Goal: Task Accomplishment & Management: Complete application form

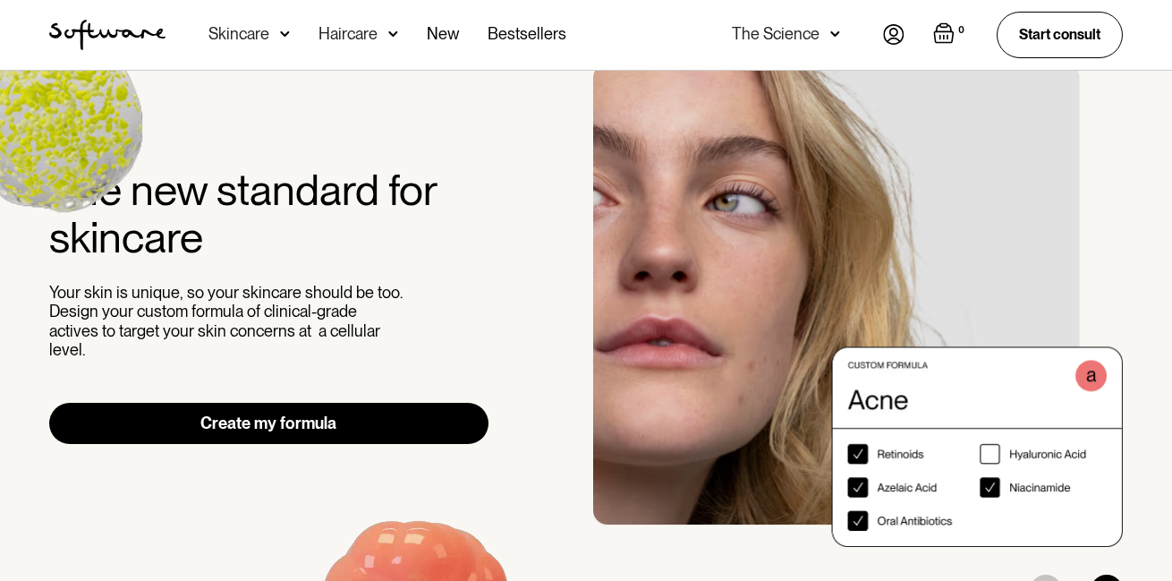
scroll to position [54, 0]
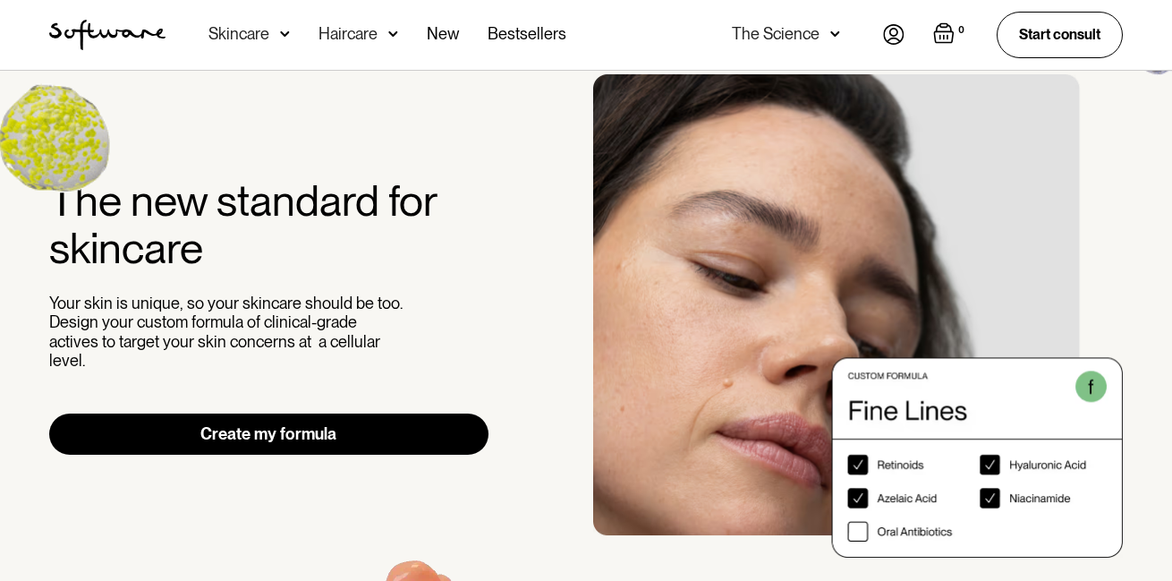
click at [883, 40] on img at bounding box center [893, 34] width 21 height 21
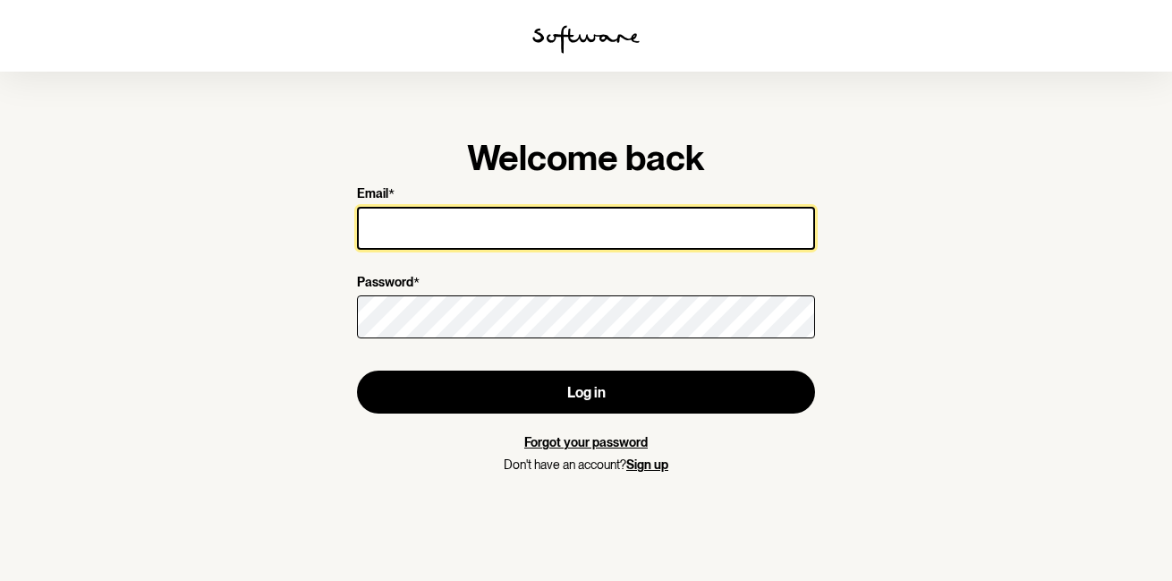
type input "[EMAIL_ADDRESS][DOMAIN_NAME]"
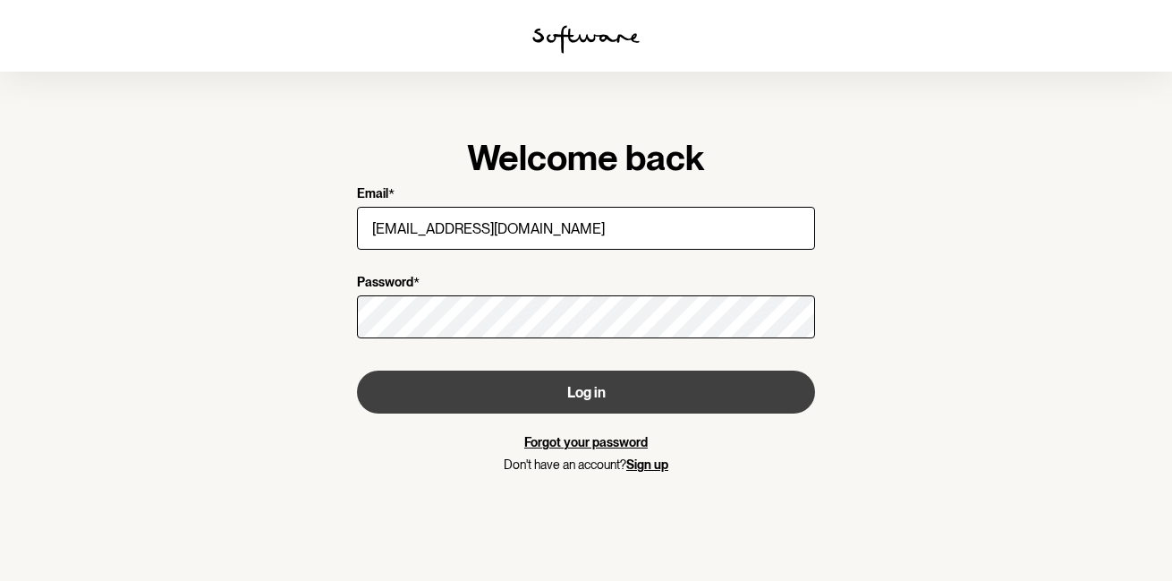
click at [492, 392] on button "Log in" at bounding box center [586, 391] width 458 height 43
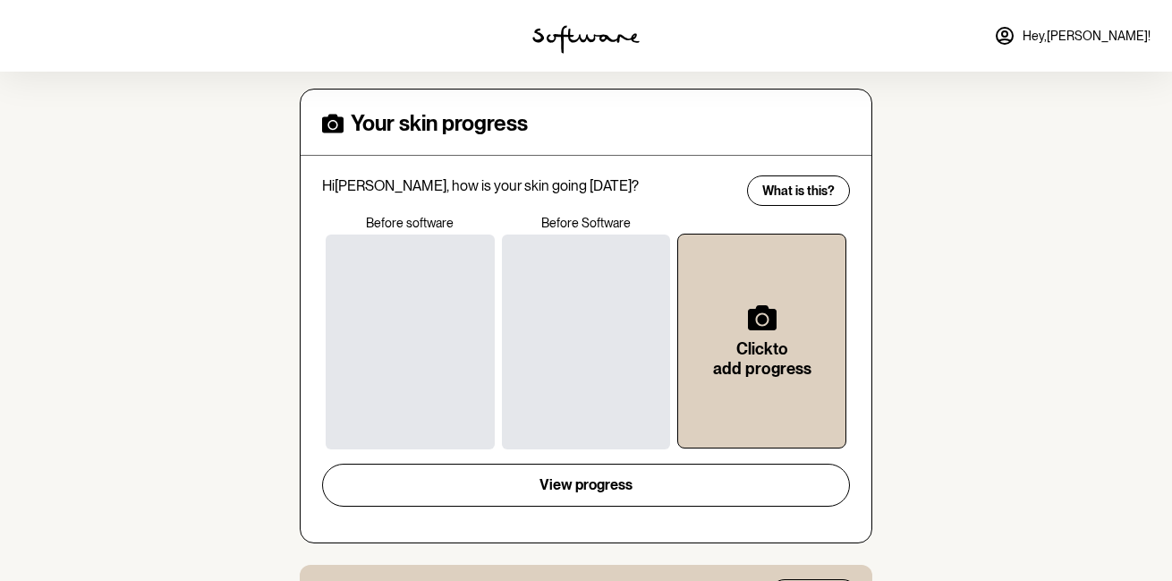
scroll to position [441, 0]
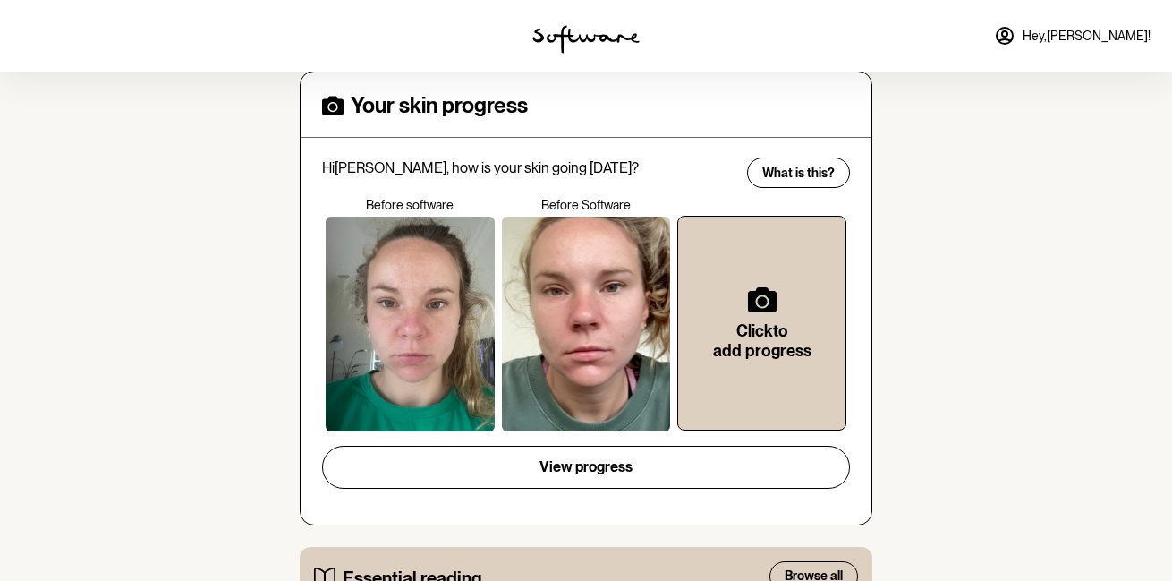
click at [404, 259] on div at bounding box center [410, 323] width 169 height 215
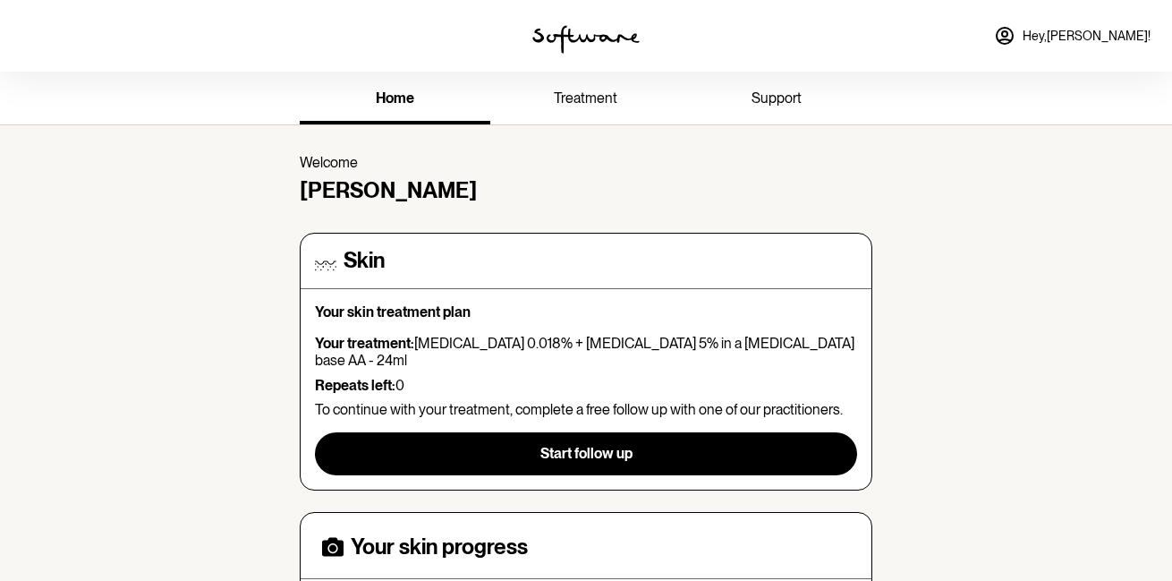
scroll to position [0, 0]
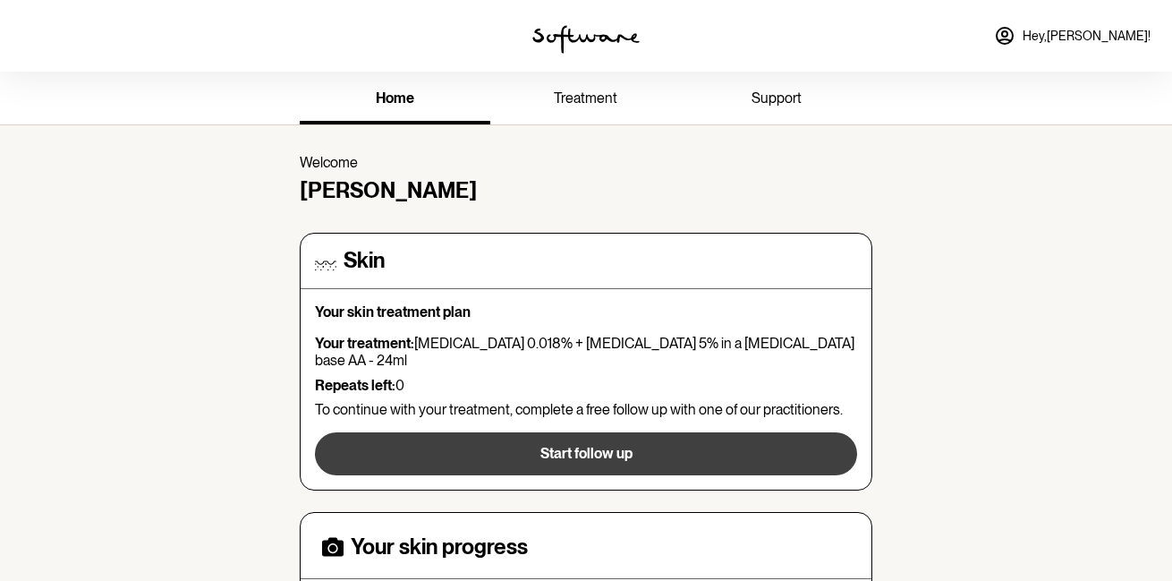
click at [489, 432] on button "Start follow up" at bounding box center [586, 453] width 542 height 43
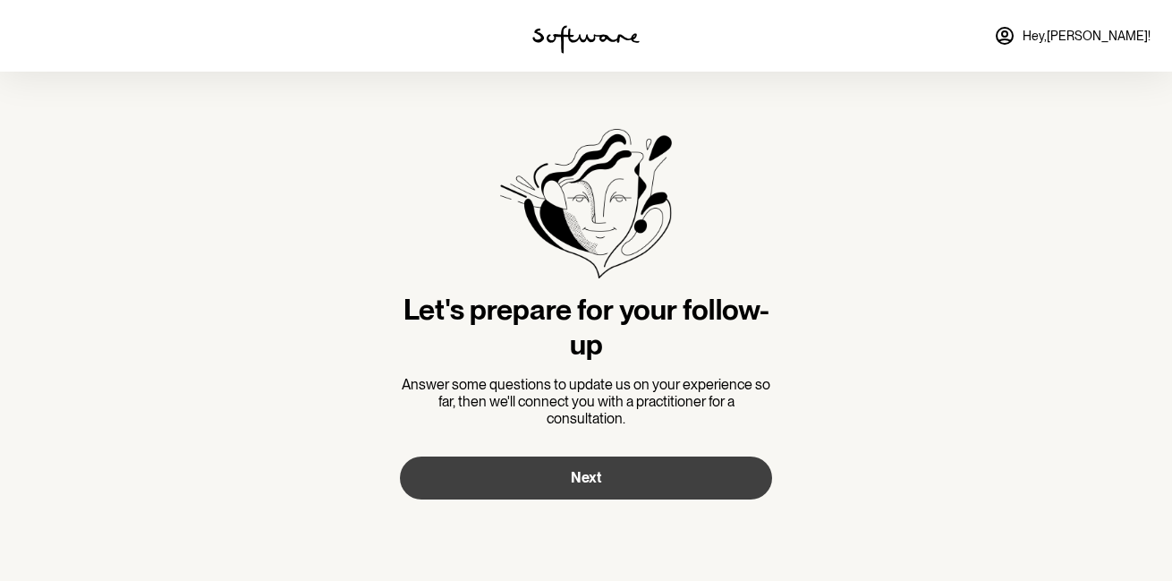
click at [496, 487] on button "Next" at bounding box center [586, 477] width 372 height 43
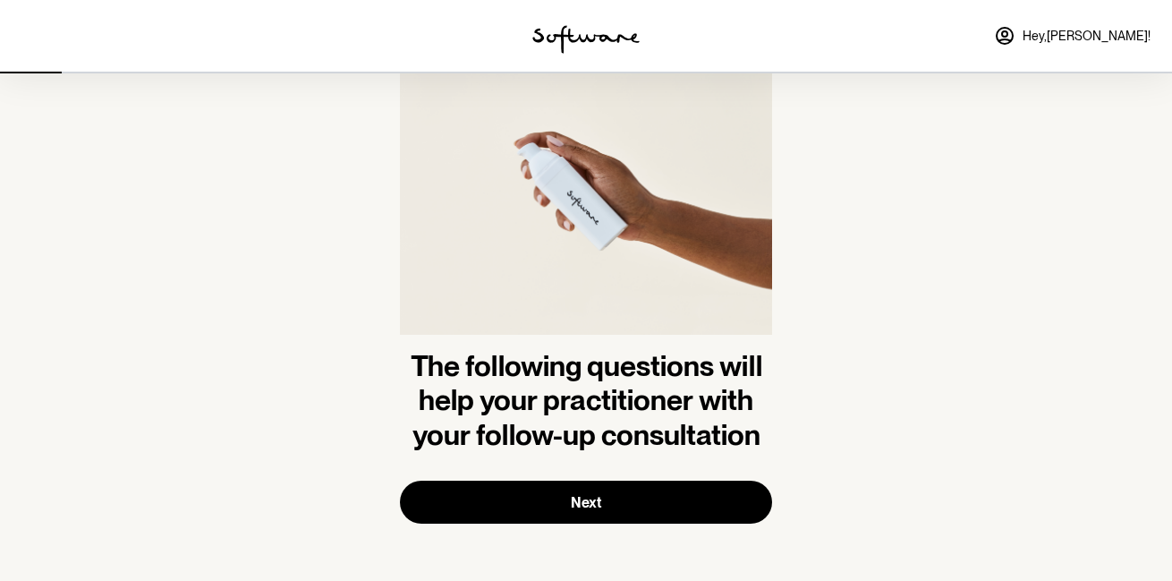
scroll to position [72, 0]
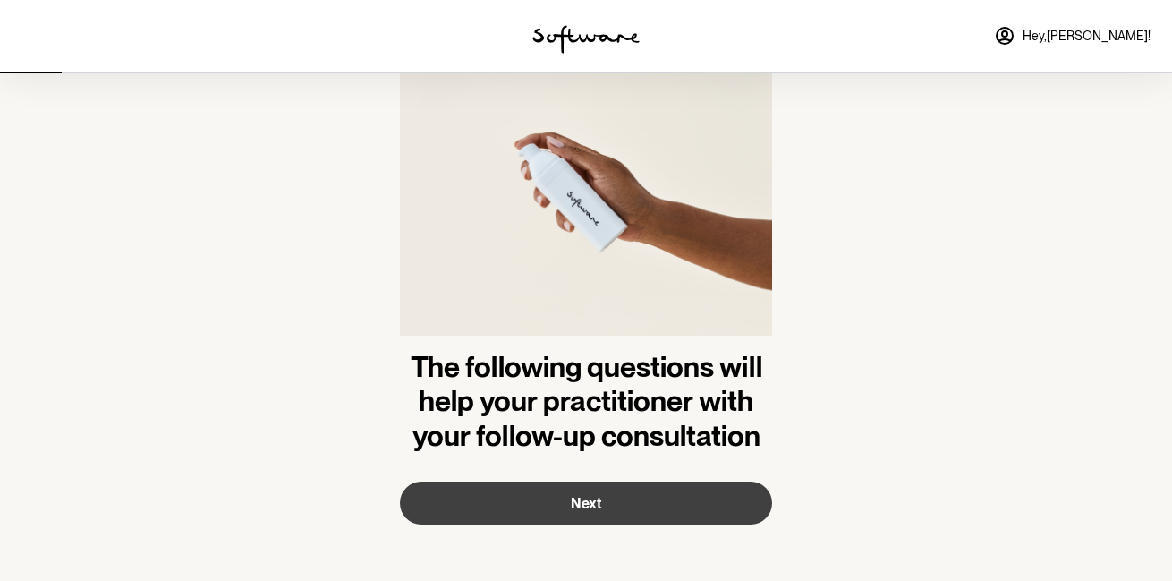
click at [489, 509] on button "Next" at bounding box center [586, 502] width 372 height 43
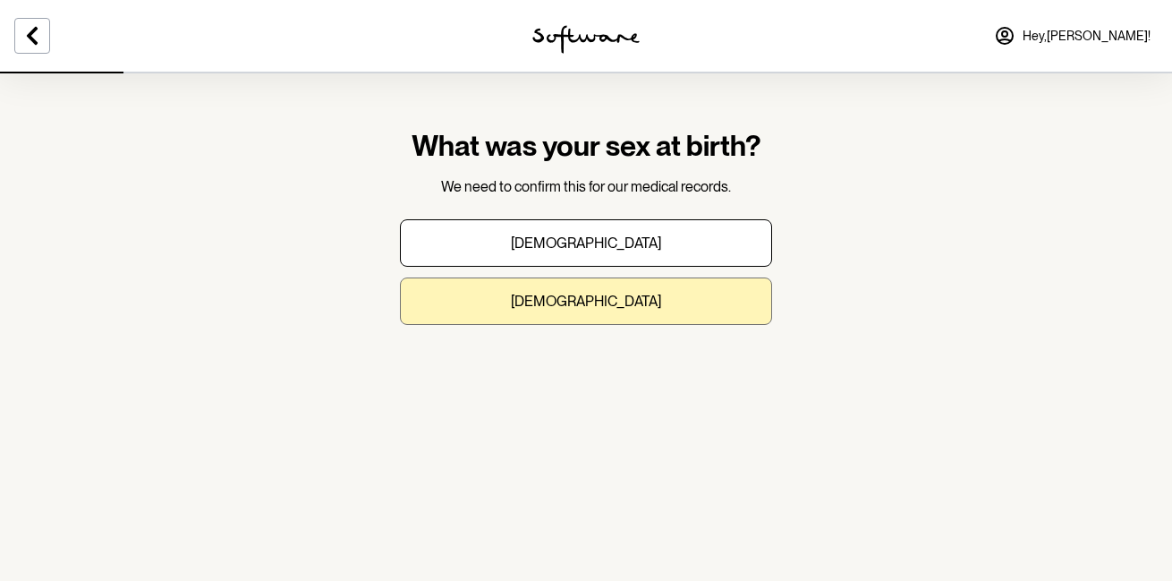
click at [513, 302] on button "[DEMOGRAPHIC_DATA]" at bounding box center [586, 300] width 372 height 47
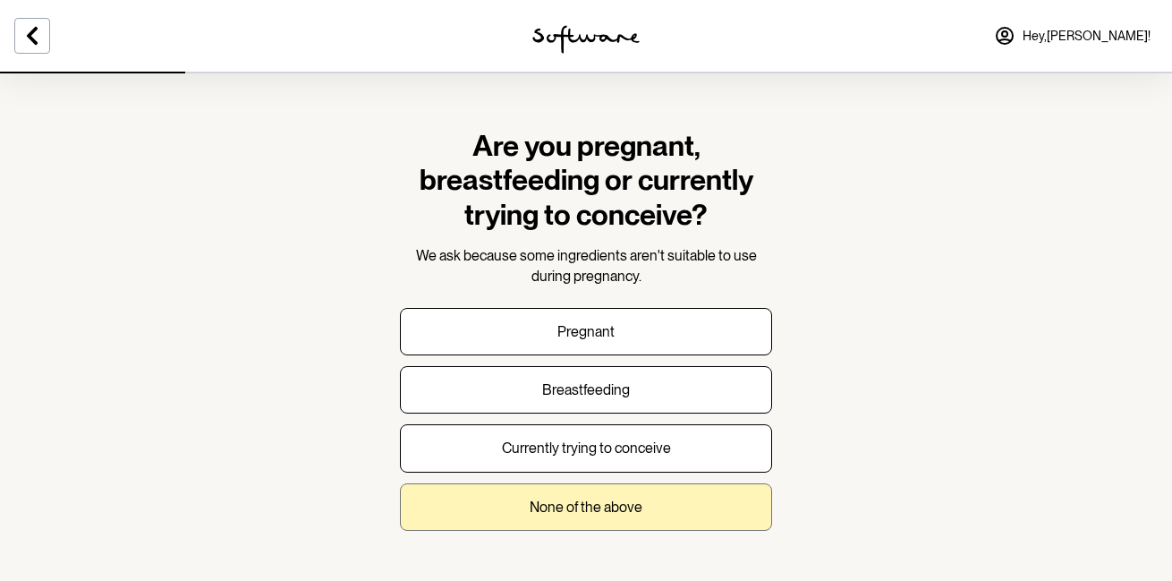
click at [512, 504] on button "None of the above" at bounding box center [586, 506] width 372 height 47
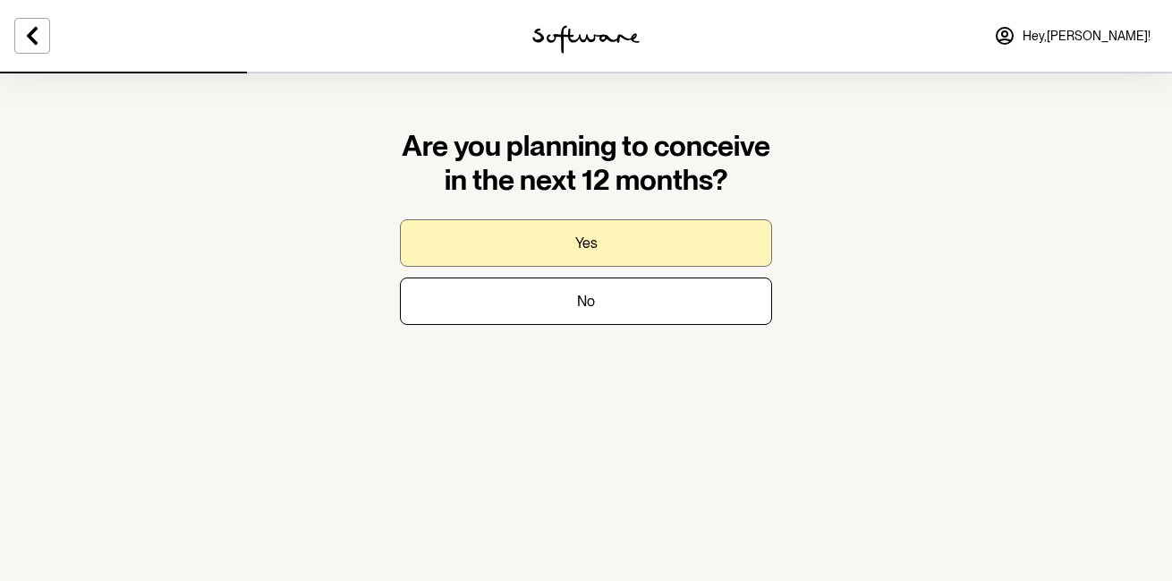
click at [525, 254] on button "Yes" at bounding box center [586, 242] width 372 height 47
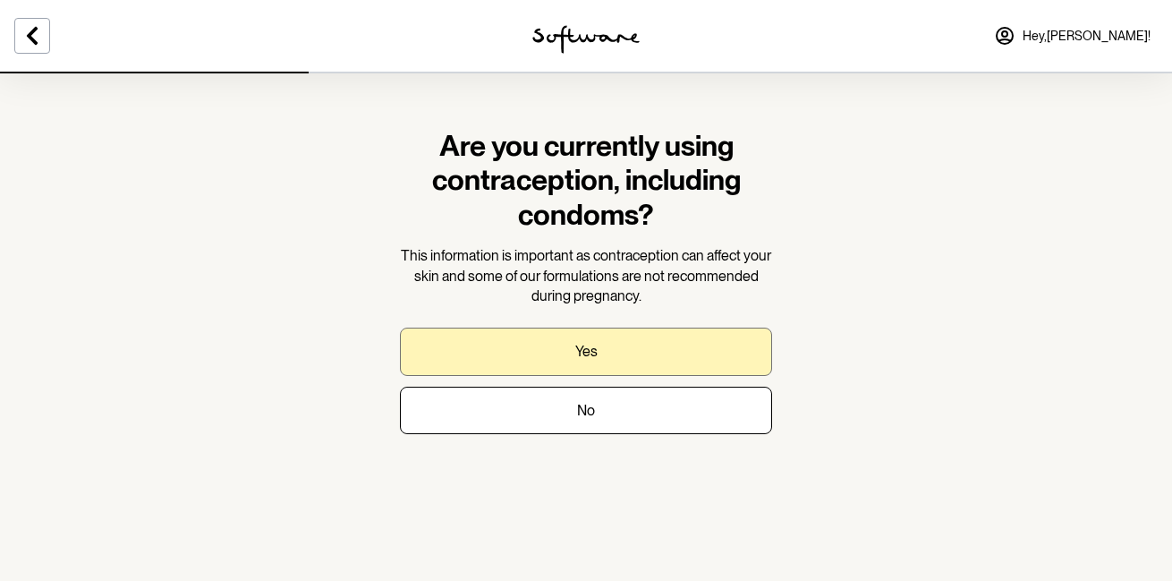
click at [510, 345] on button "Yes" at bounding box center [586, 350] width 372 height 47
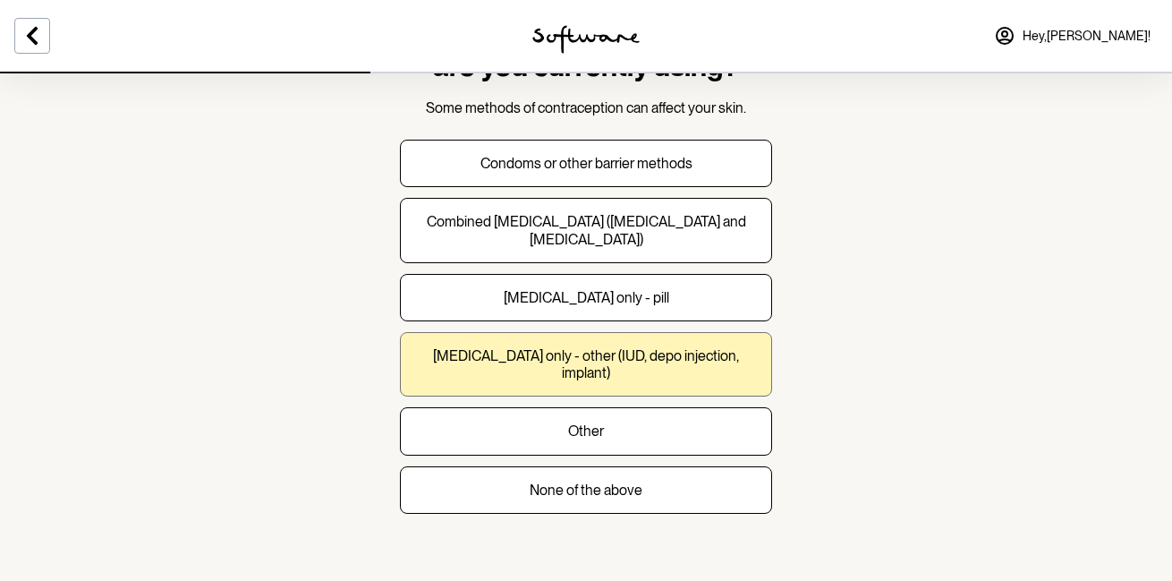
scroll to position [113, 0]
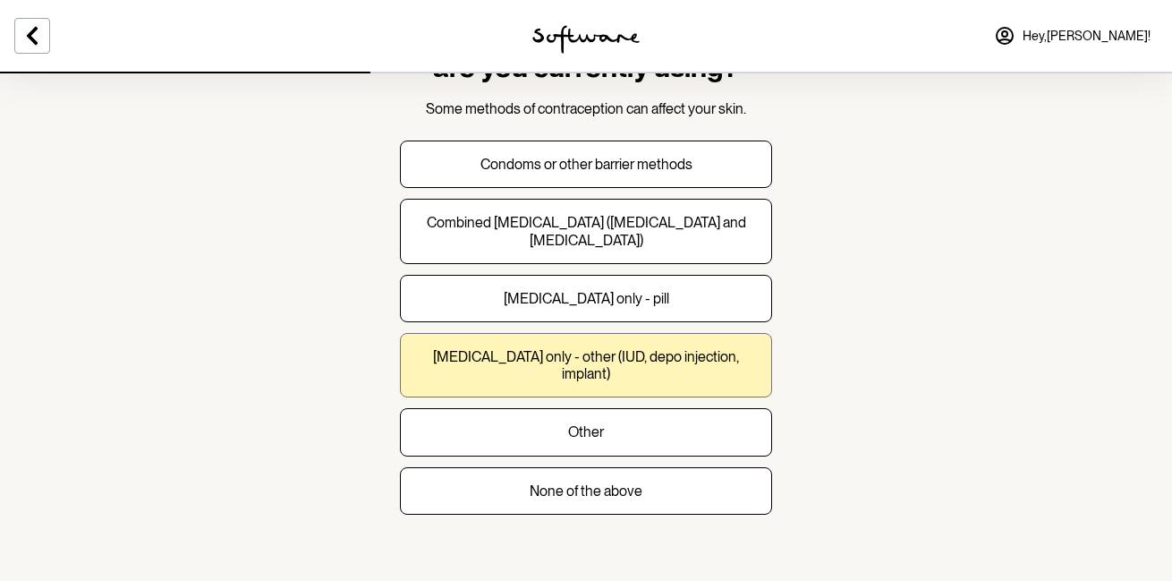
click at [493, 358] on p "[MEDICAL_DATA] only - other (IUD, depo injection, implant)" at bounding box center [586, 365] width 342 height 34
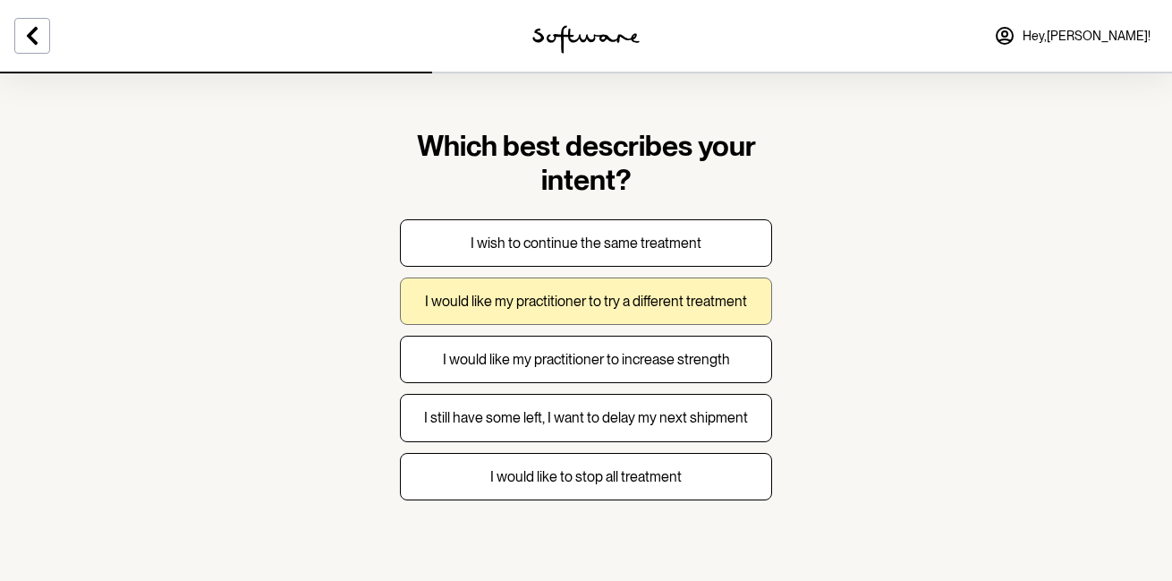
click at [492, 299] on p "I would like my practitioner to try a different treatment" at bounding box center [586, 300] width 322 height 17
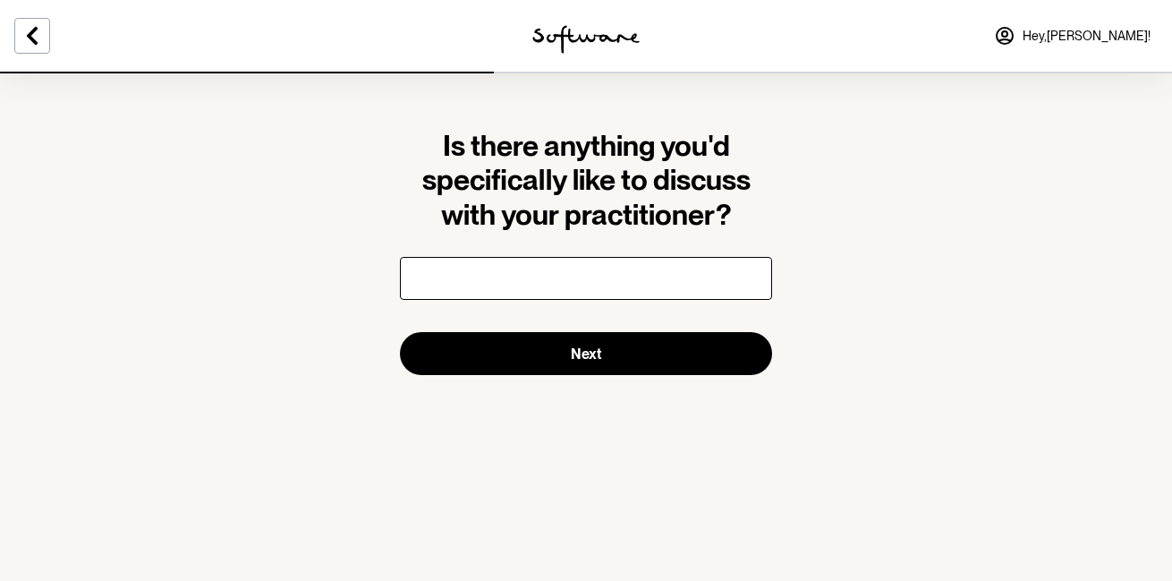
click at [488, 282] on input "text" at bounding box center [586, 278] width 372 height 43
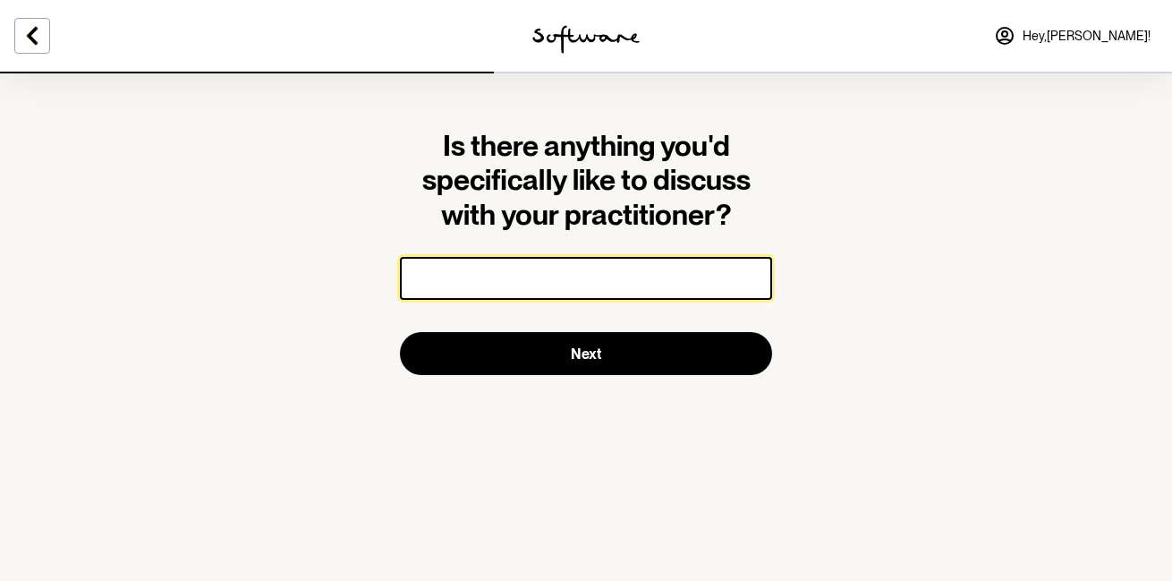
click at [504, 284] on input "text" at bounding box center [586, 278] width 372 height 43
type input "f"
type input "d"
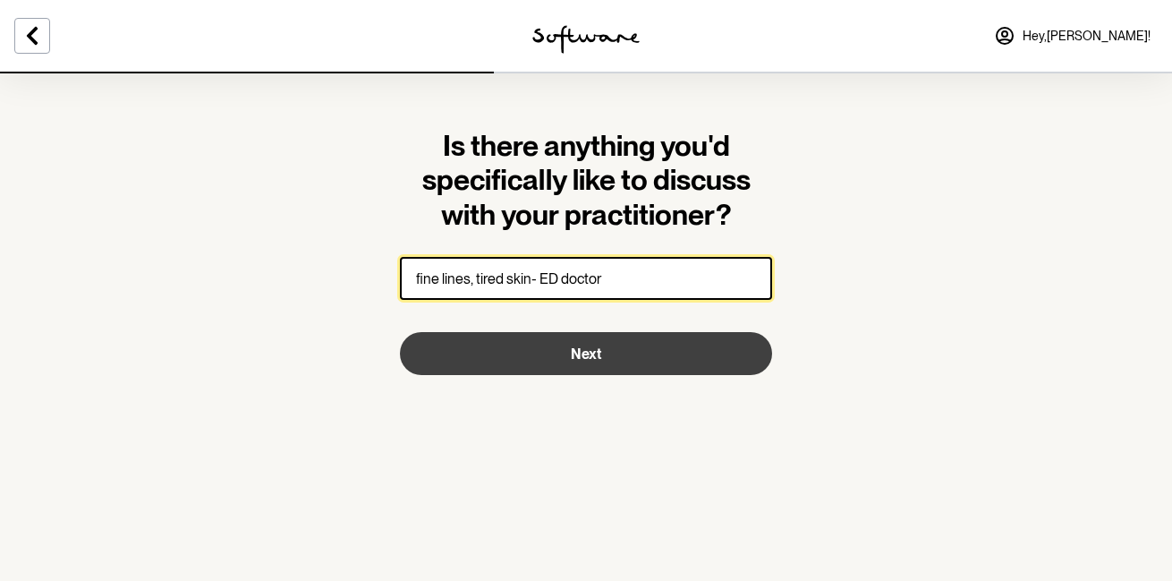
type input "fine lines, tired skin- ED doctor"
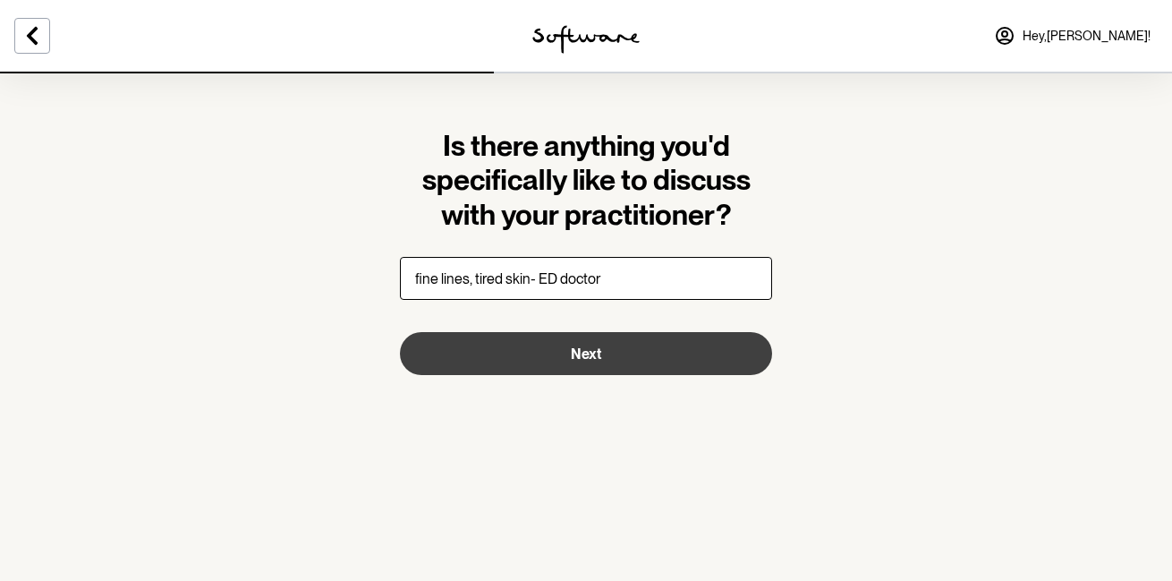
click at [628, 343] on button "Next" at bounding box center [586, 353] width 372 height 43
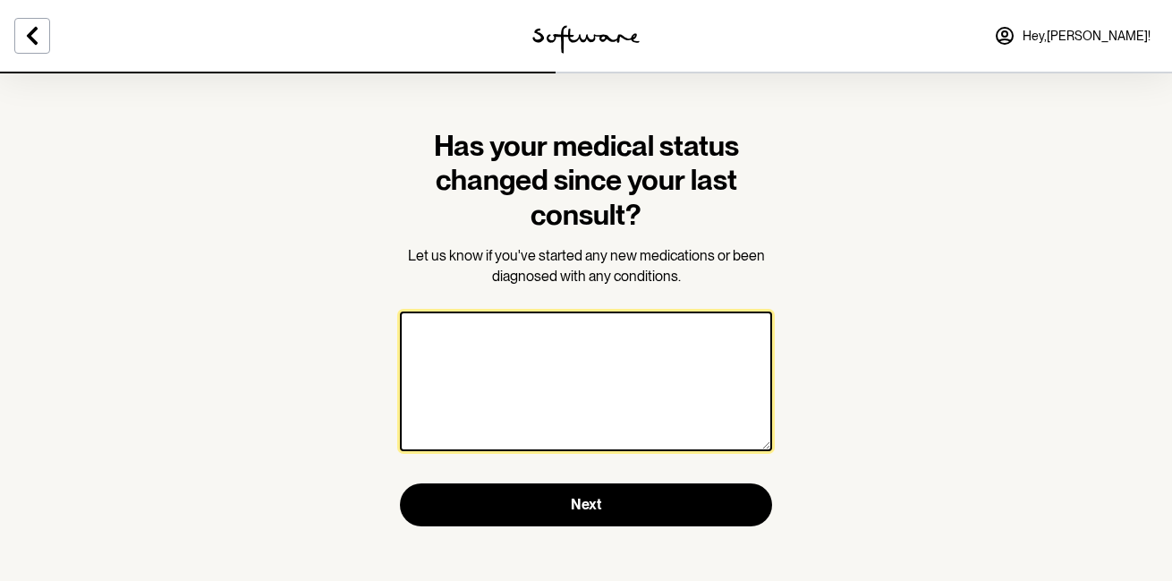
click at [622, 327] on textarea at bounding box center [586, 381] width 372 height 140
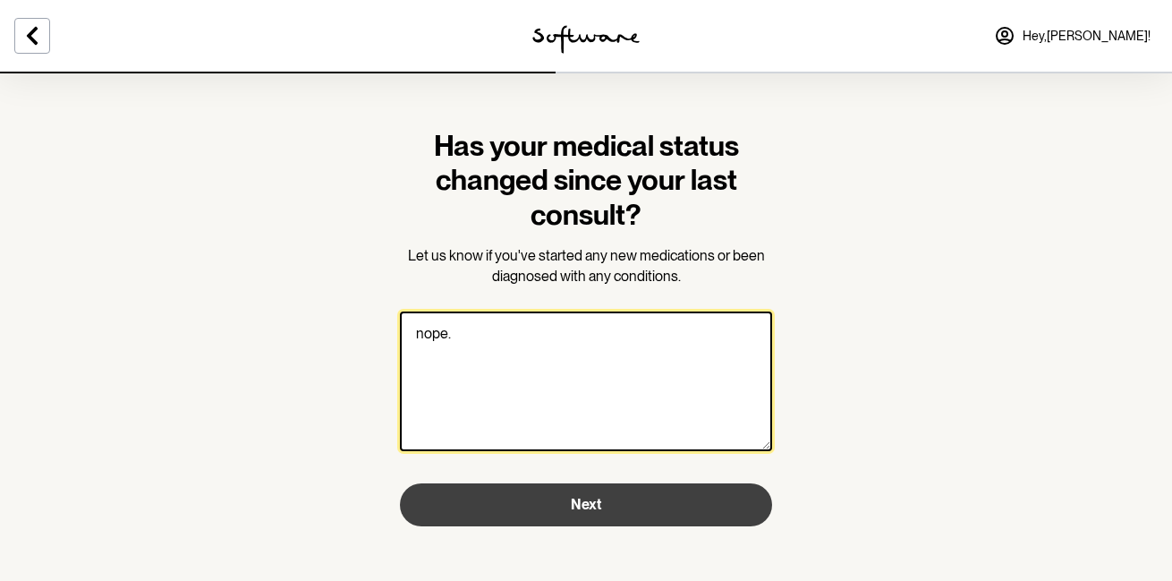
type textarea "nope."
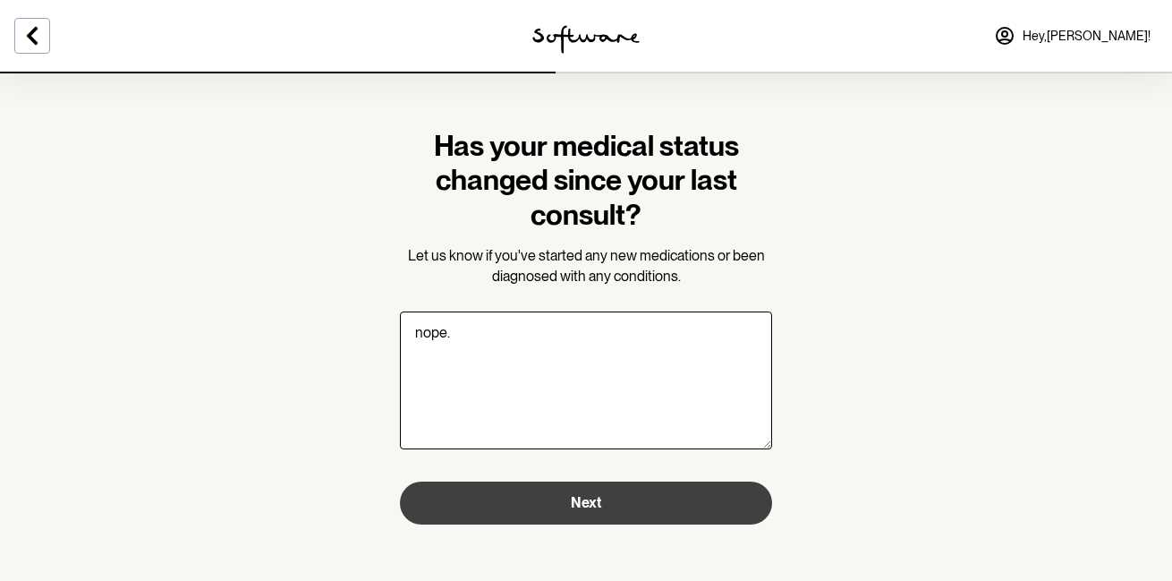
click at [610, 491] on button "Next" at bounding box center [586, 502] width 372 height 43
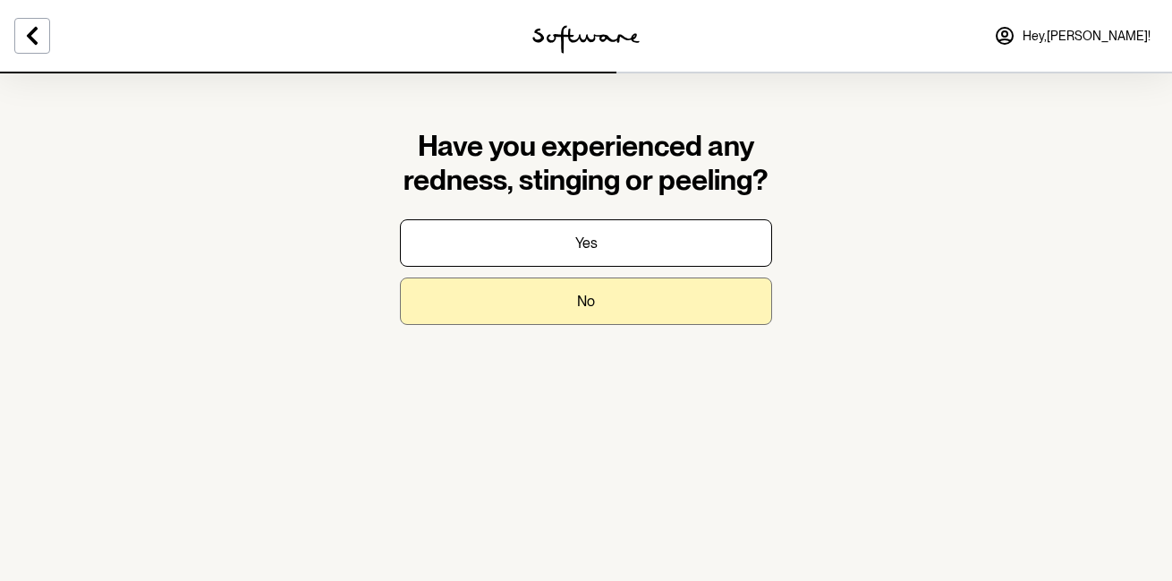
click at [606, 311] on button "No" at bounding box center [586, 300] width 372 height 47
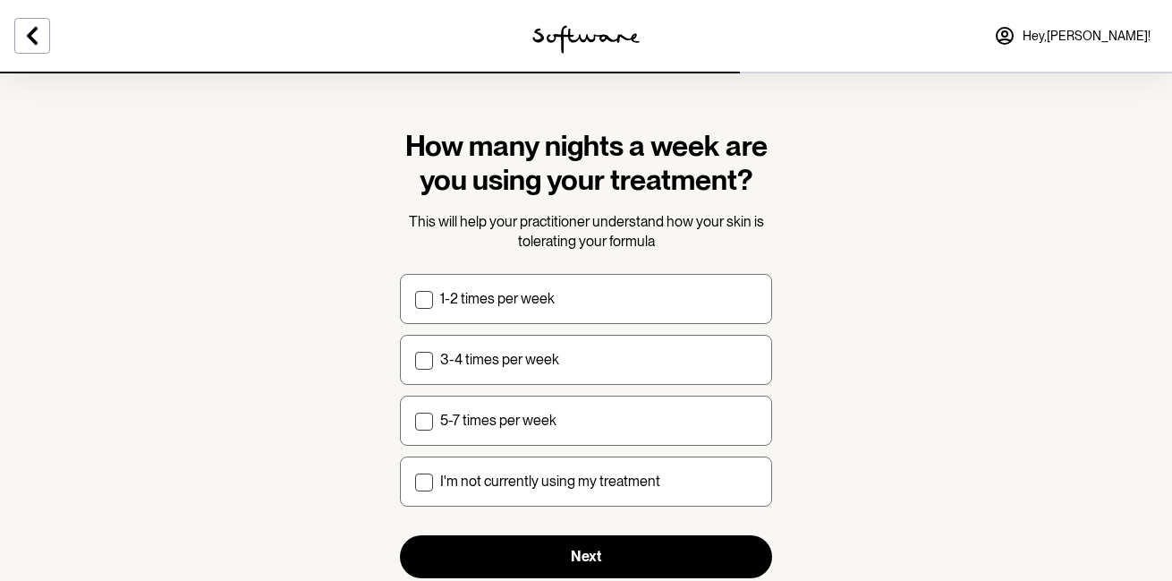
click at [606, 311] on label "1-2 times per week" at bounding box center [586, 299] width 372 height 50
click at [415, 299] on input "1-2 times per week" at bounding box center [414, 298] width 1 height 1
checkbox input "true"
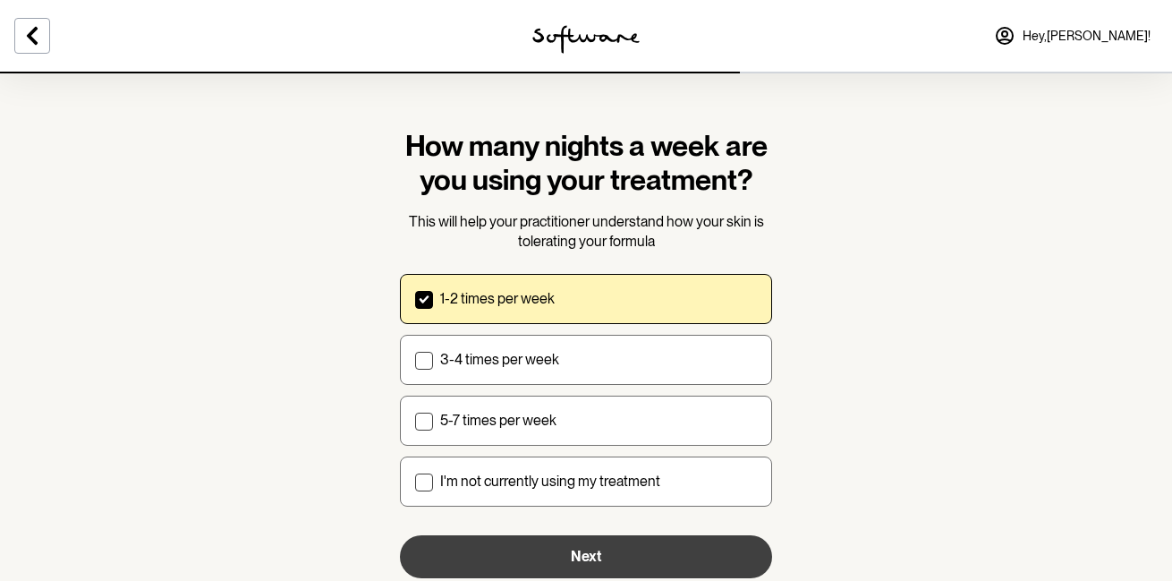
click at [567, 565] on button "Next" at bounding box center [586, 556] width 372 height 43
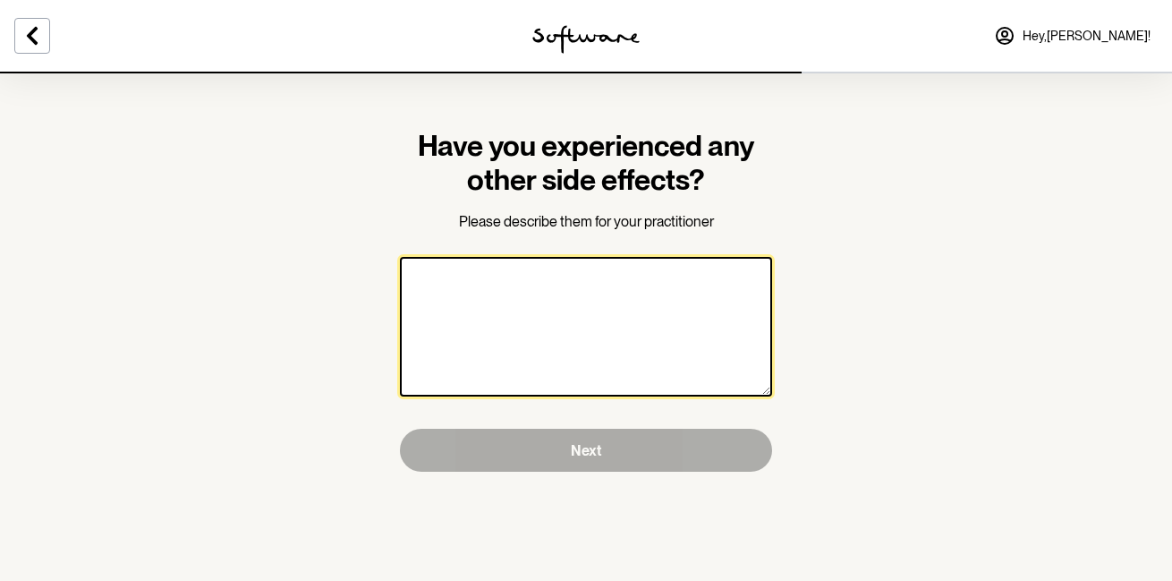
click at [556, 297] on textarea at bounding box center [586, 327] width 372 height 140
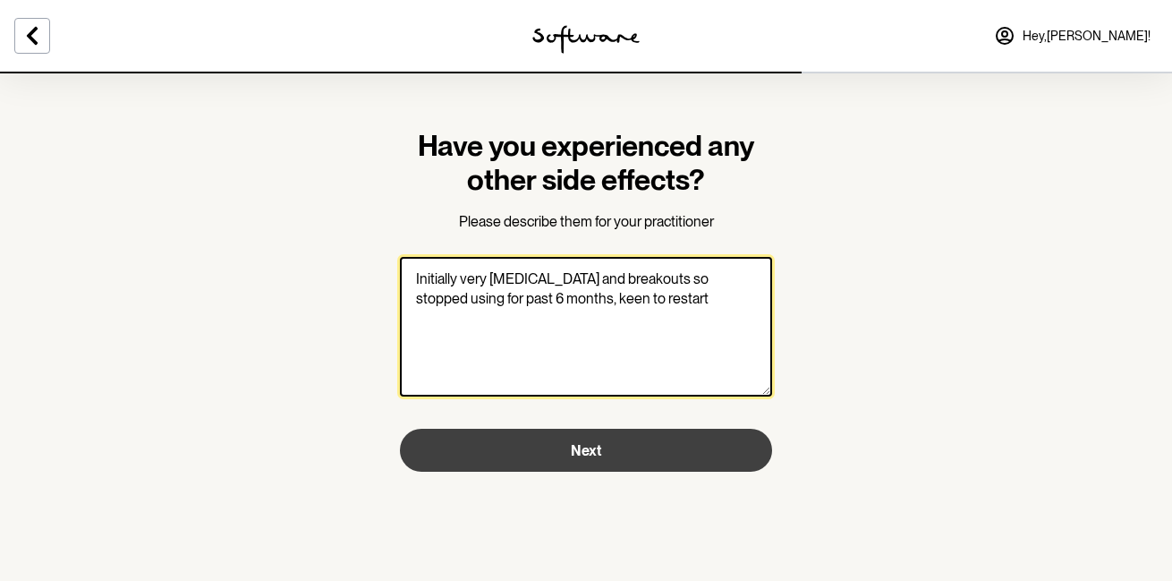
type textarea "Initially very [MEDICAL_DATA] and breakouts so stopped using for past 6 months,…"
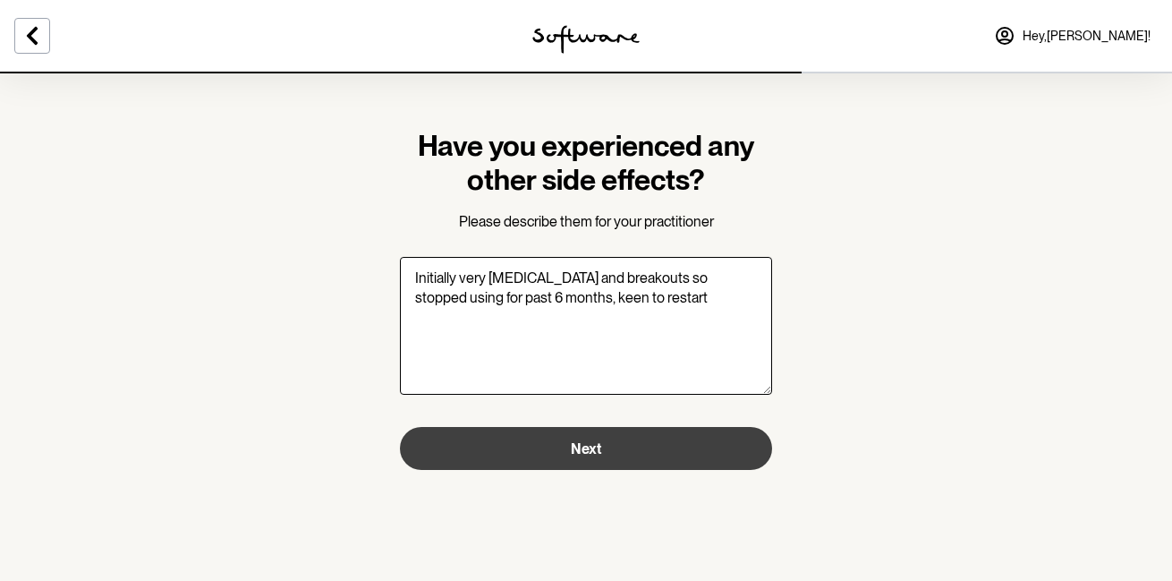
click at [620, 452] on button "Next" at bounding box center [586, 448] width 372 height 43
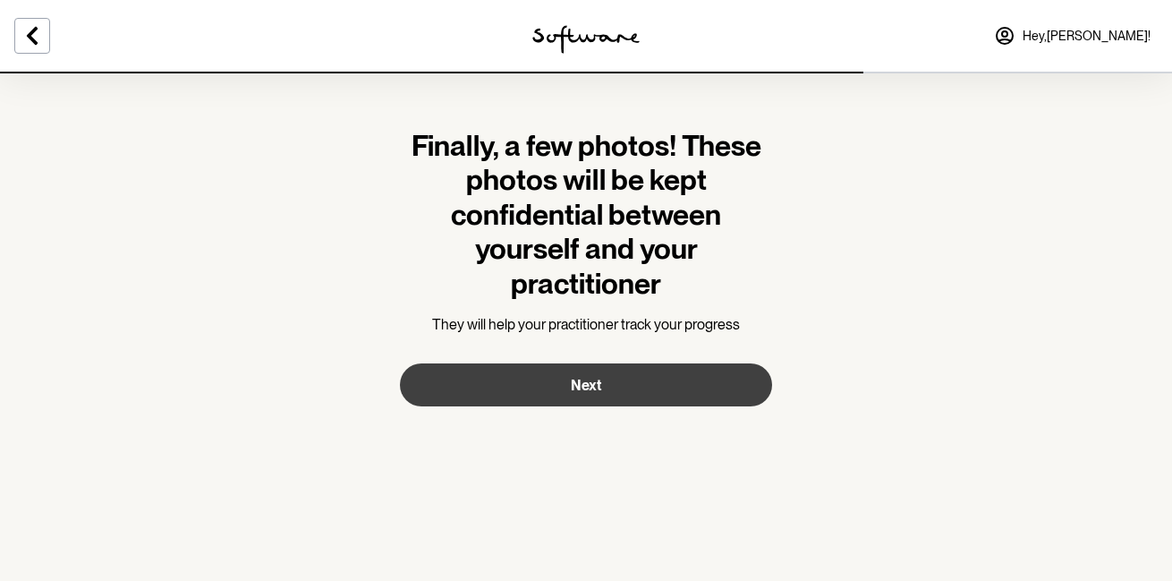
click at [613, 375] on button "Next" at bounding box center [586, 384] width 372 height 43
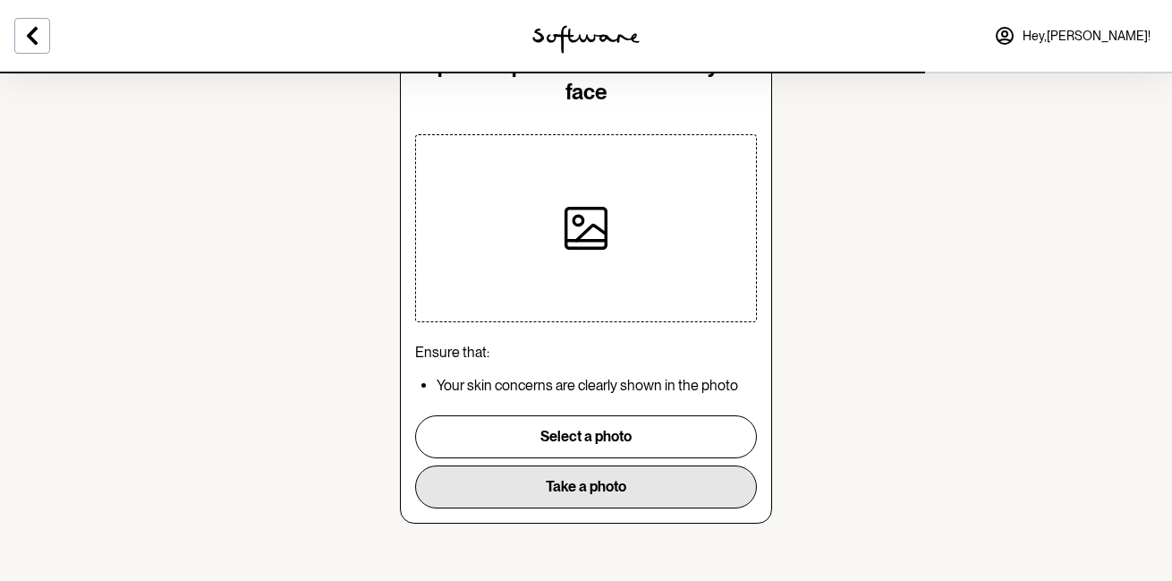
scroll to position [91, 0]
click at [581, 480] on button "Take a photo" at bounding box center [586, 486] width 342 height 43
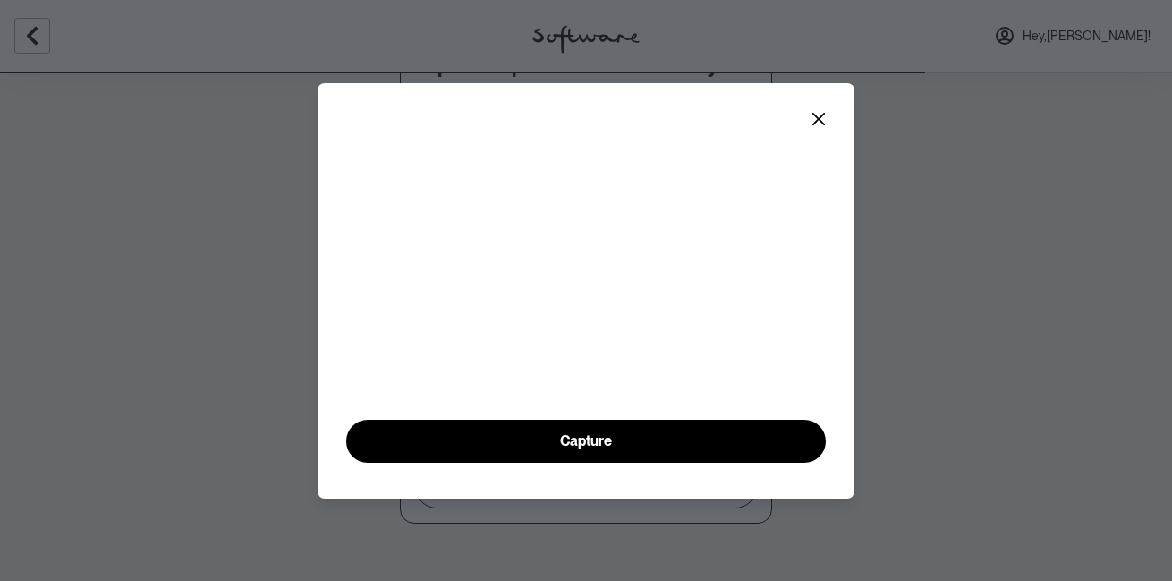
click at [587, 409] on video at bounding box center [585, 289] width 479 height 240
click at [818, 112] on icon "Close" at bounding box center [818, 119] width 14 height 14
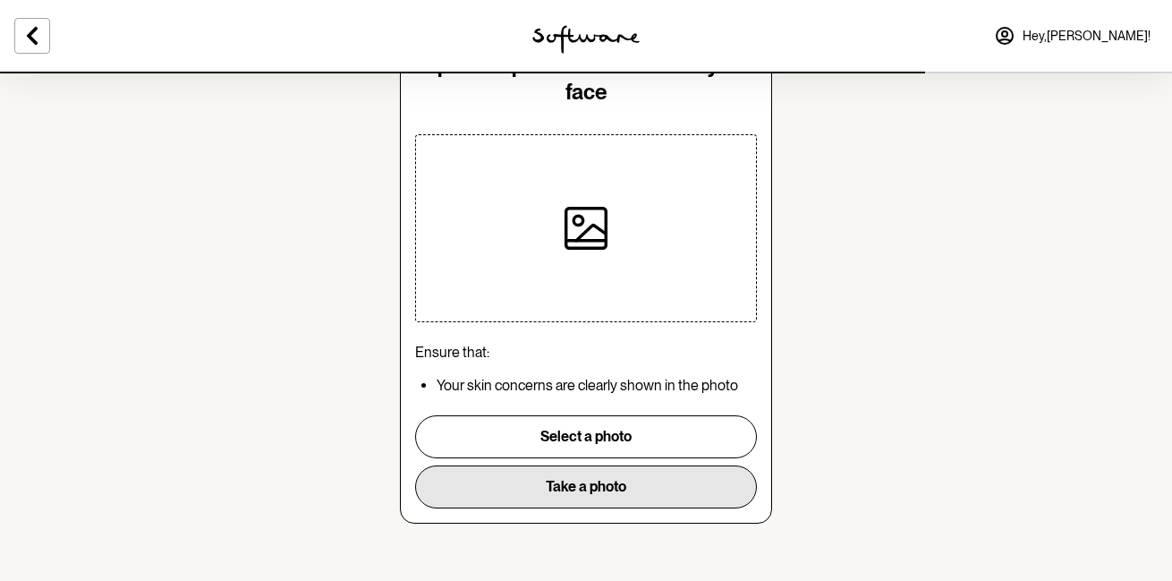
click at [568, 477] on button "Take a photo" at bounding box center [586, 486] width 342 height 43
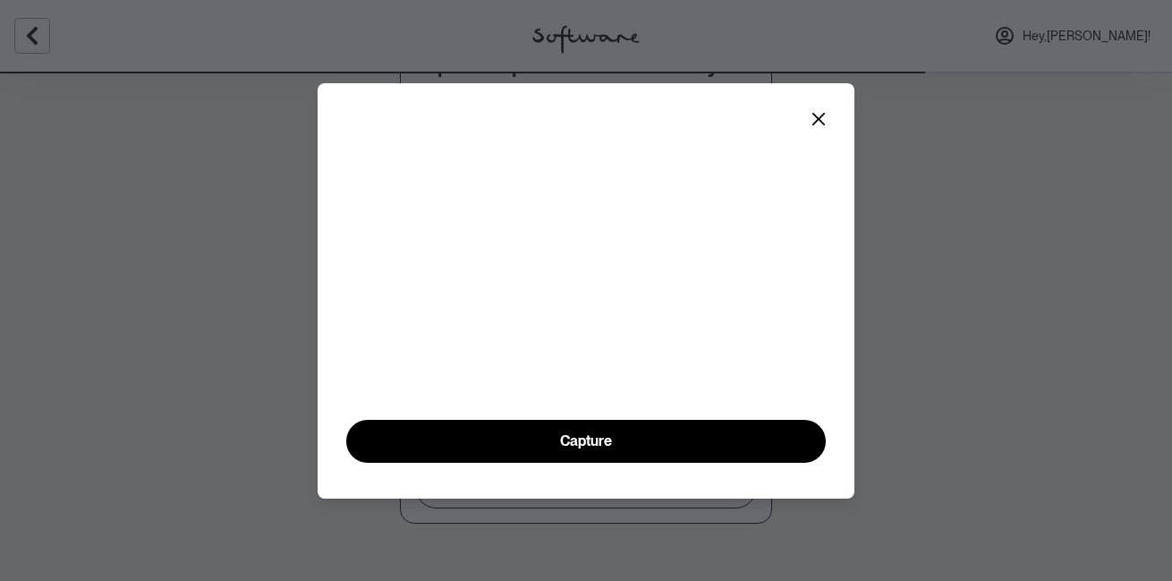
scroll to position [62, 0]
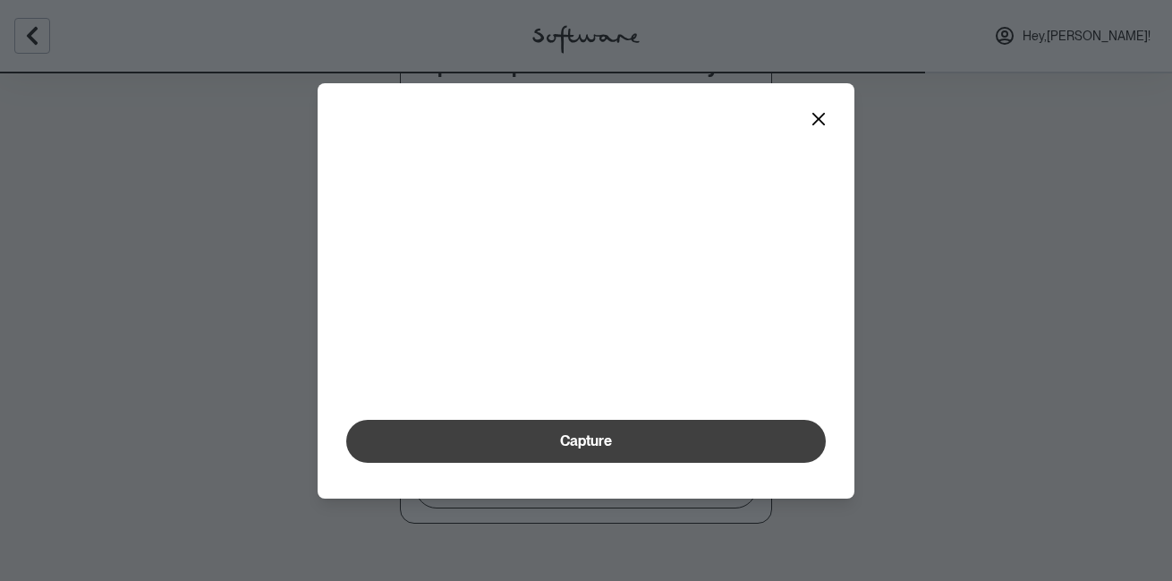
click at [563, 449] on span "Capture" at bounding box center [586, 440] width 52 height 17
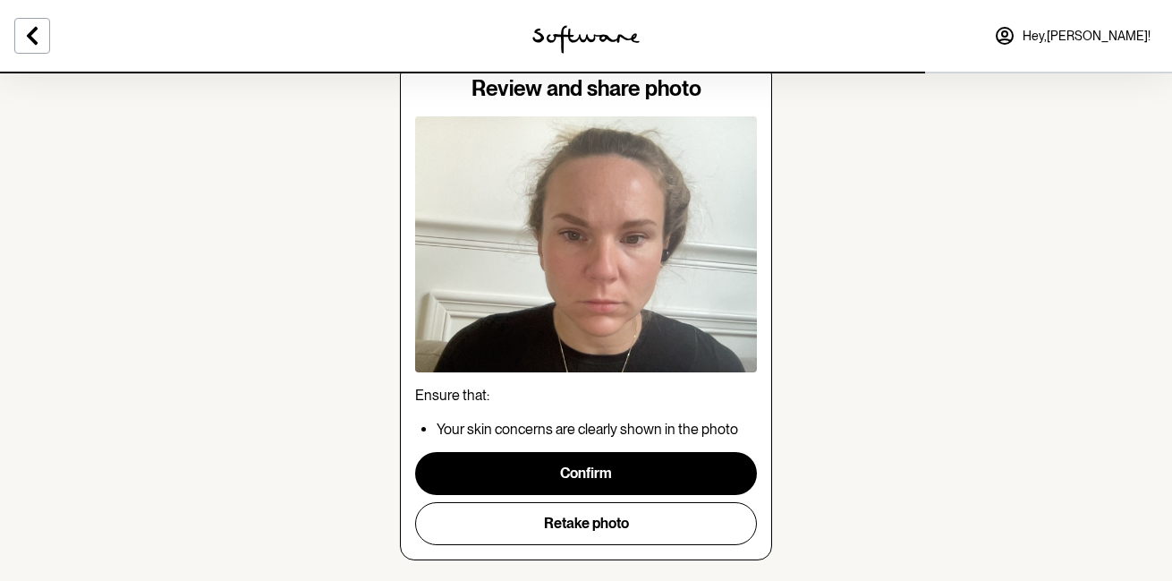
scroll to position [71, 0]
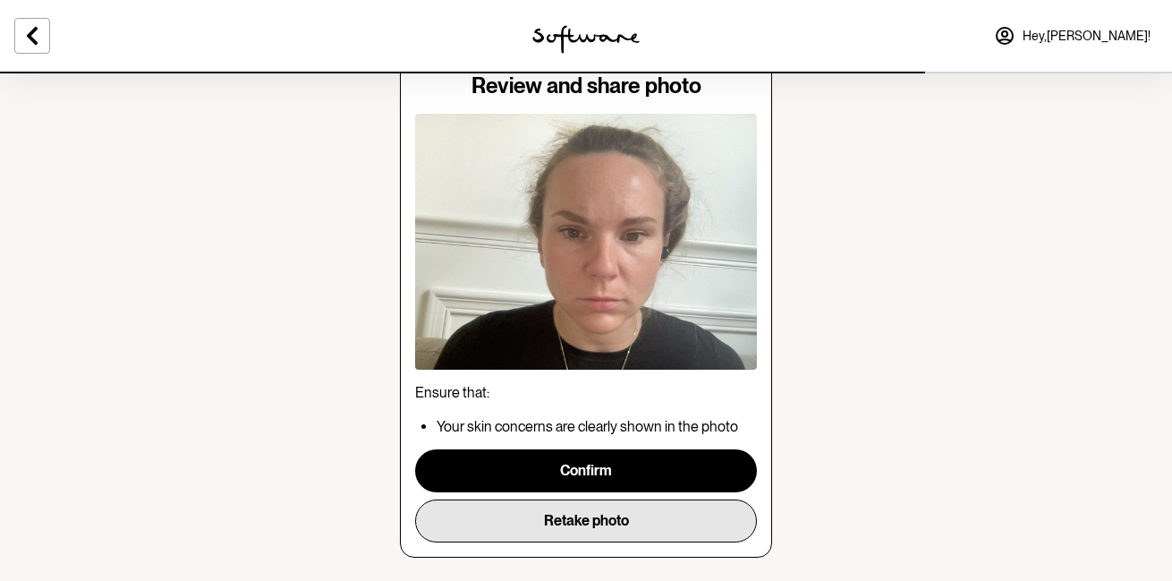
click at [572, 517] on button "Retake photo" at bounding box center [586, 520] width 342 height 43
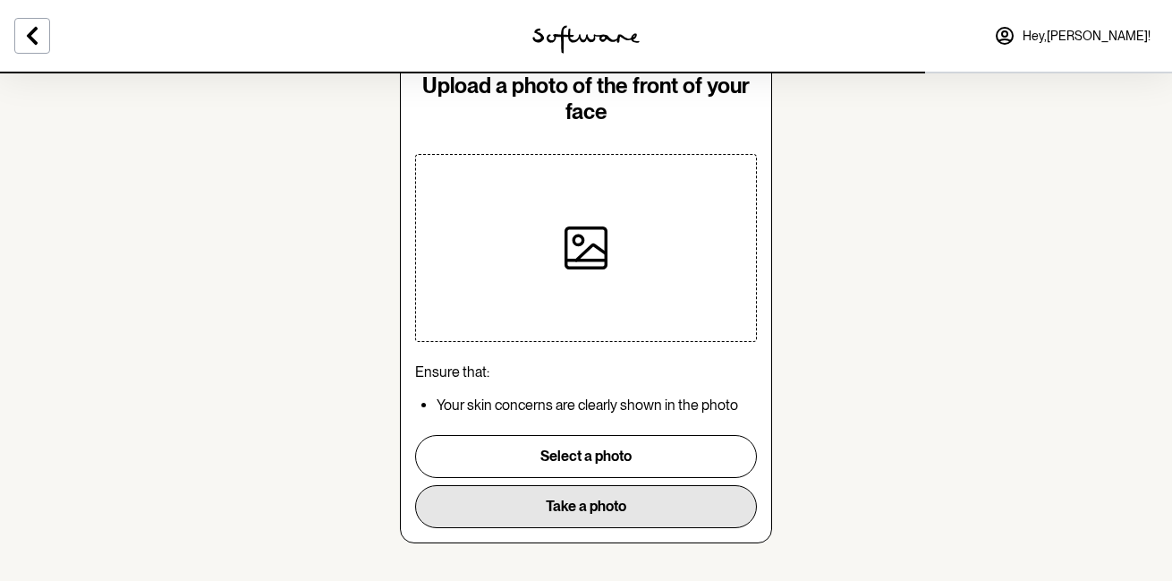
click at [575, 497] on button "Take a photo" at bounding box center [586, 506] width 342 height 43
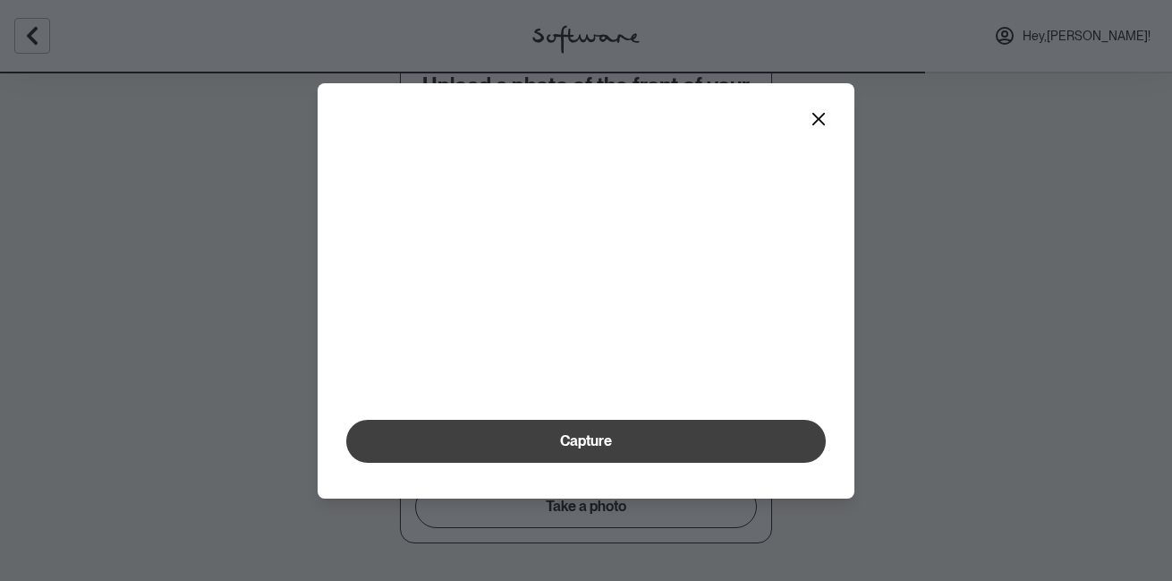
scroll to position [62, 0]
click at [572, 449] on span "Capture" at bounding box center [586, 440] width 52 height 17
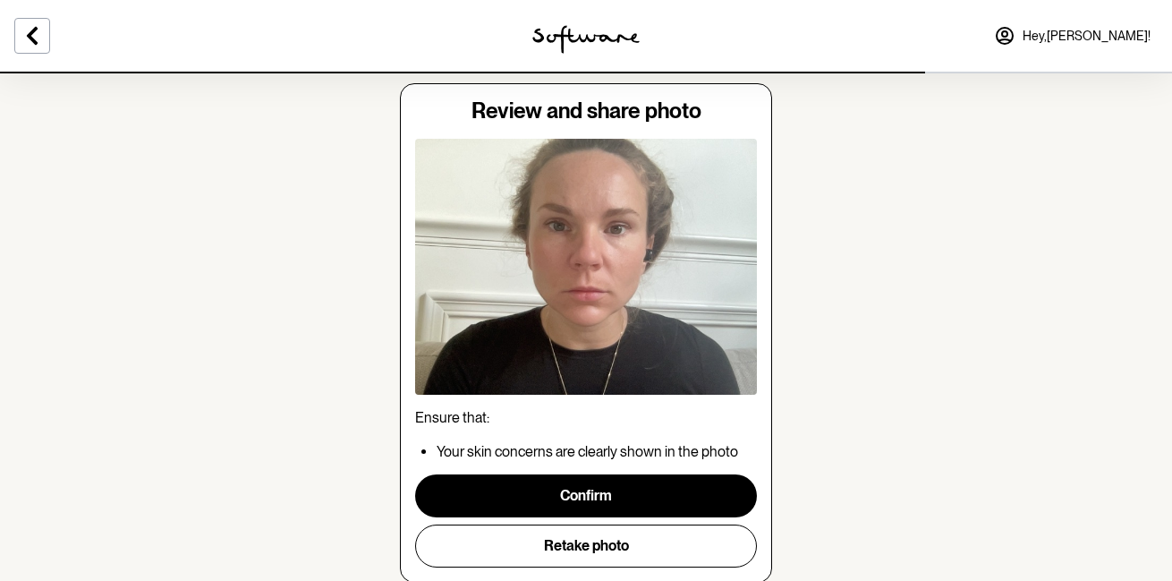
scroll to position [53, 0]
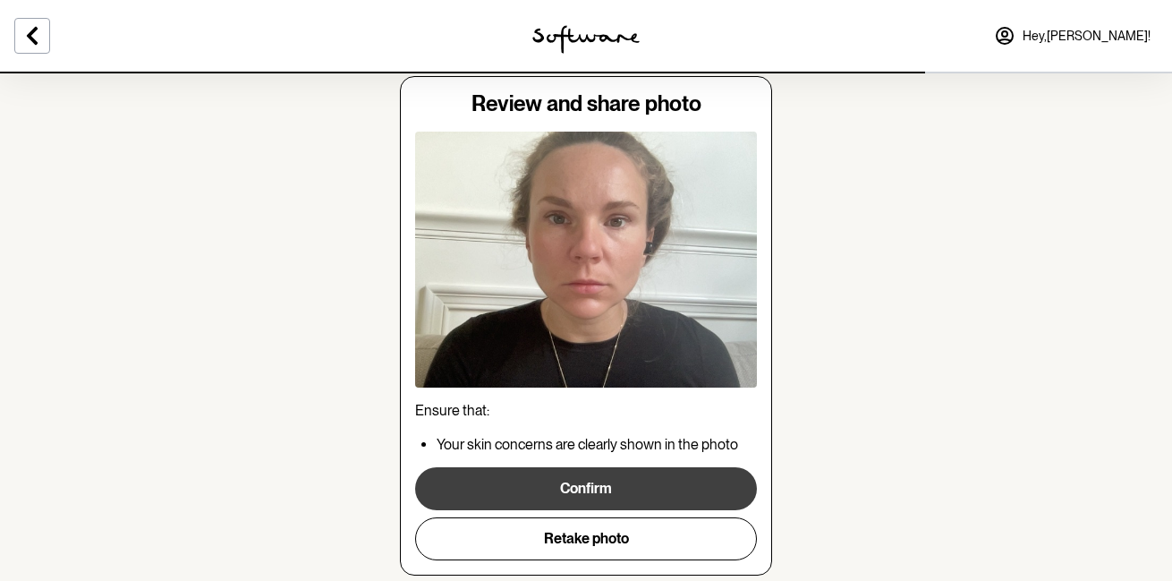
click at [575, 491] on button "Confirm" at bounding box center [586, 488] width 342 height 43
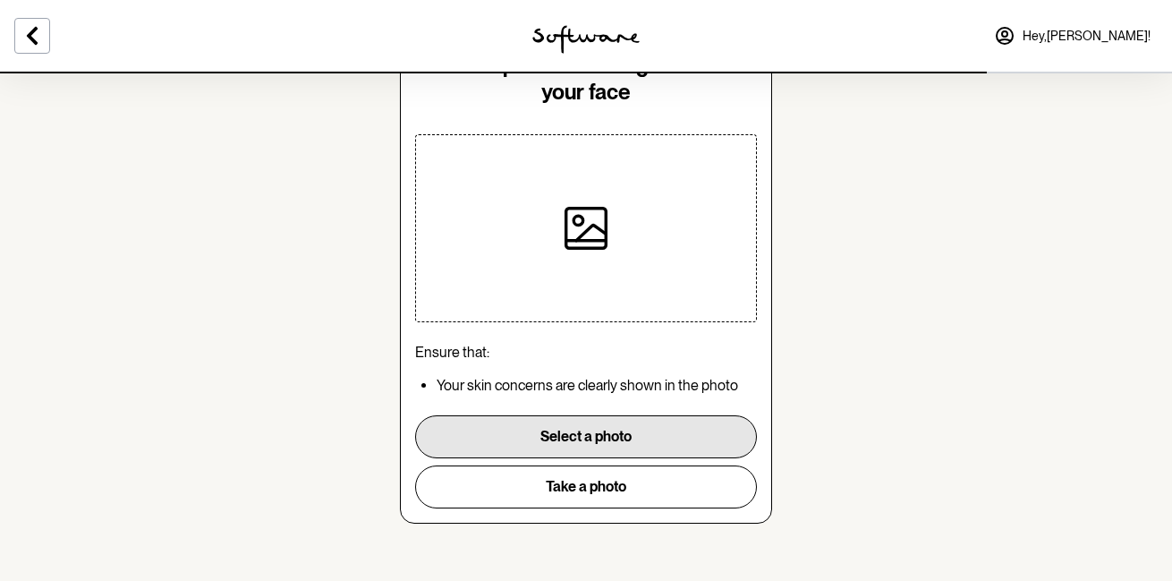
scroll to position [91, 0]
click at [560, 453] on button "Select a photo" at bounding box center [586, 436] width 342 height 43
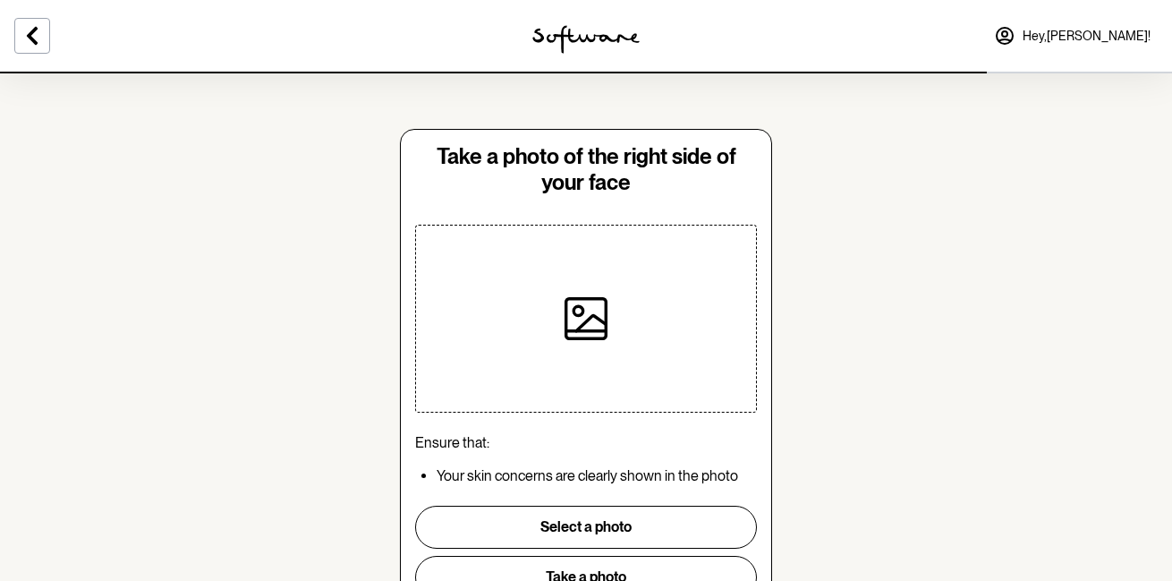
scroll to position [0, 0]
click at [599, 564] on button "Take a photo" at bounding box center [586, 576] width 342 height 43
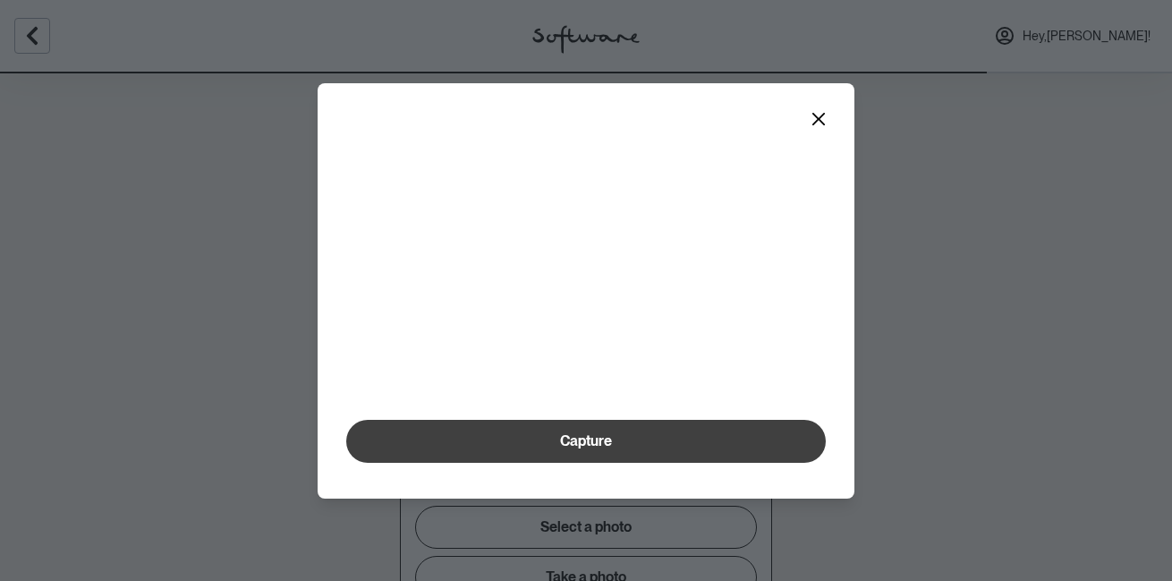
scroll to position [62, 0]
click at [592, 449] on span "Capture" at bounding box center [586, 440] width 52 height 17
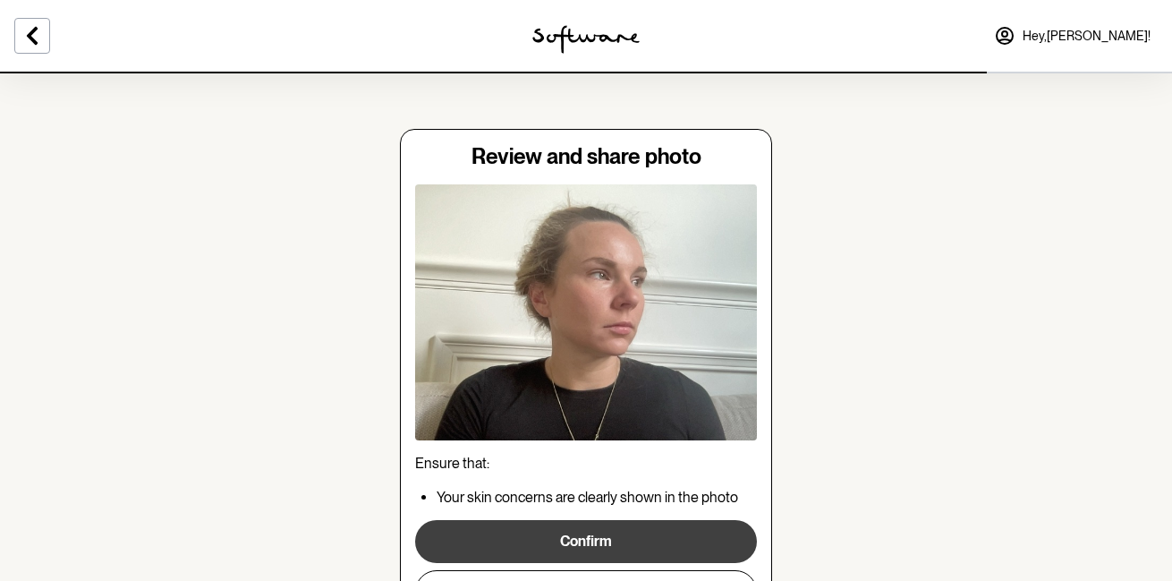
click at [591, 543] on button "Confirm" at bounding box center [586, 541] width 342 height 43
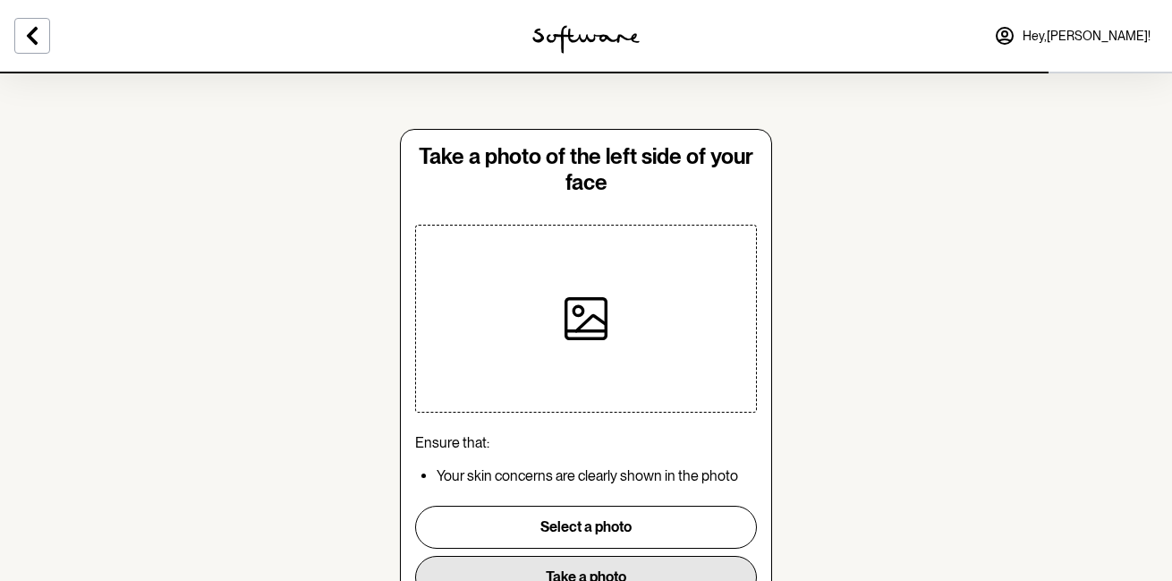
click at [591, 574] on button "Take a photo" at bounding box center [586, 576] width 342 height 43
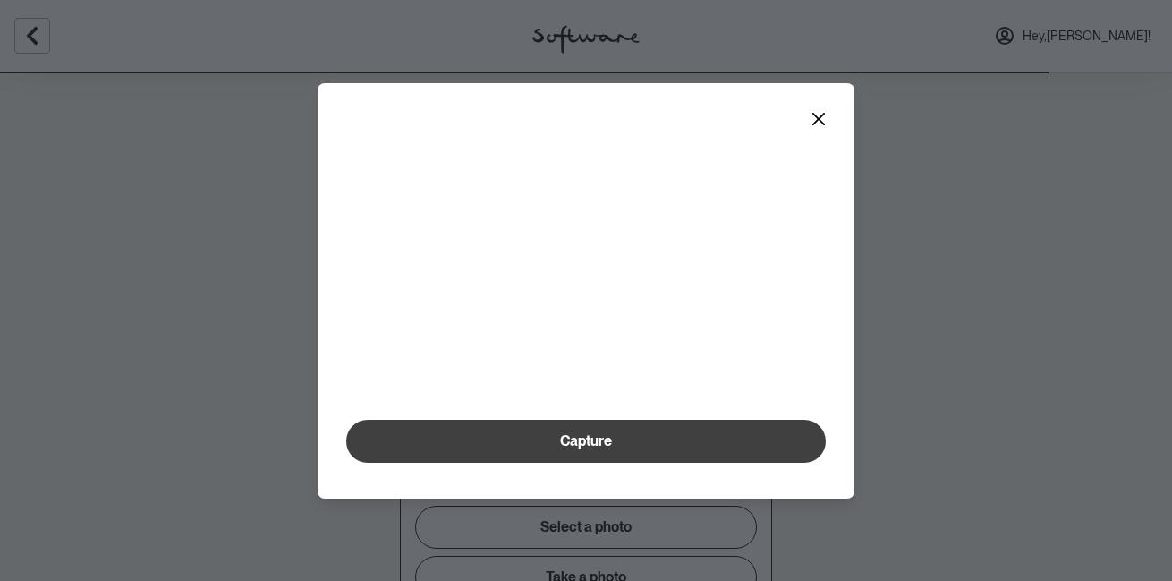
scroll to position [62, 0]
click at [584, 449] on span "Capture" at bounding box center [586, 440] width 52 height 17
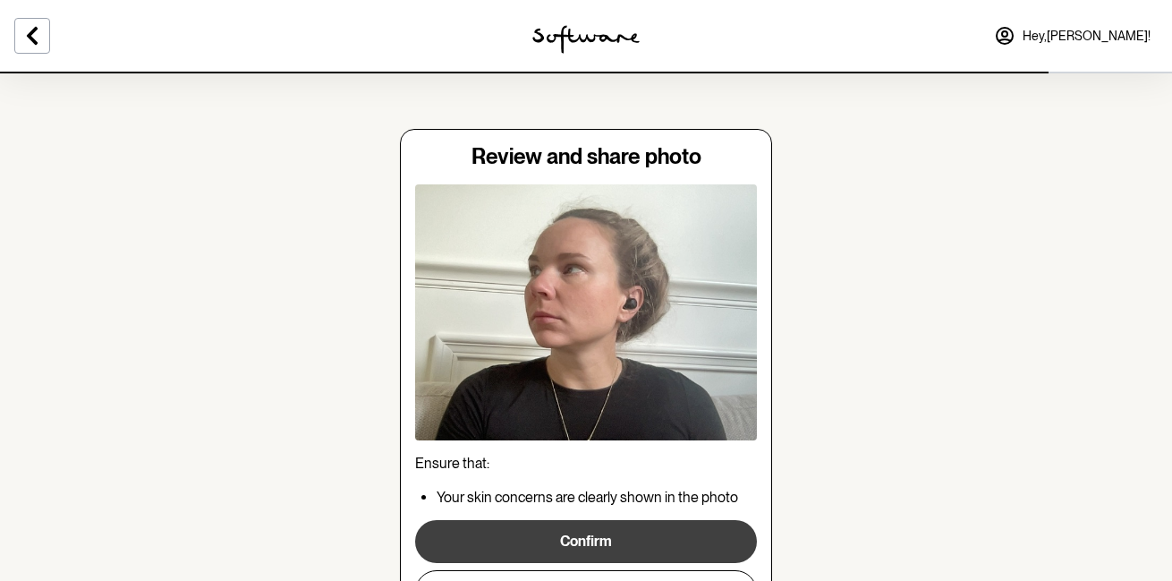
click at [583, 539] on button "Confirm" at bounding box center [586, 541] width 342 height 43
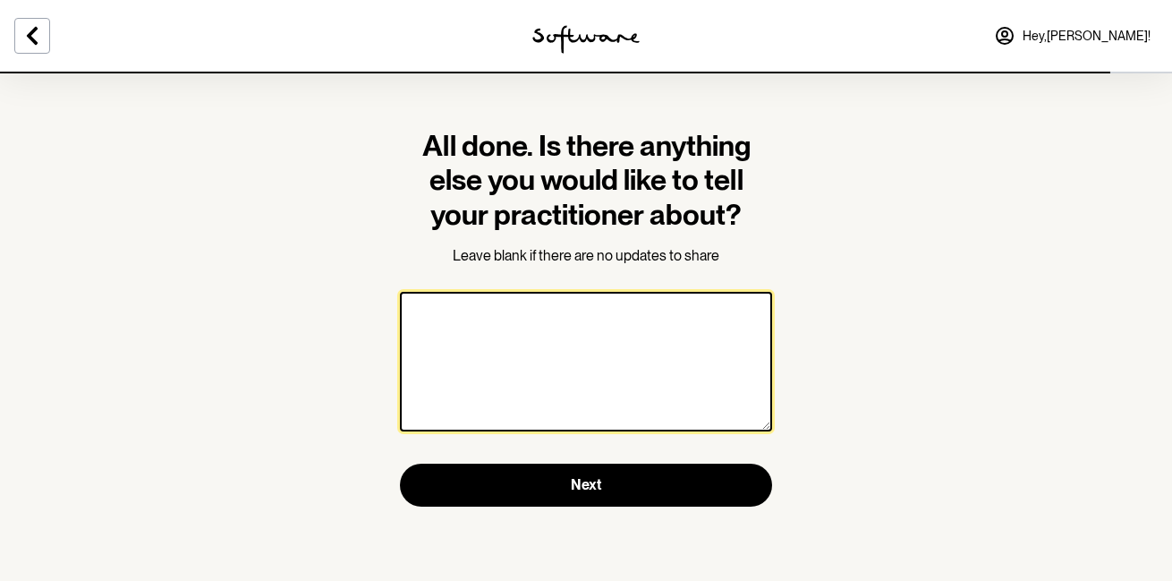
click at [575, 386] on textarea at bounding box center [586, 362] width 372 height 140
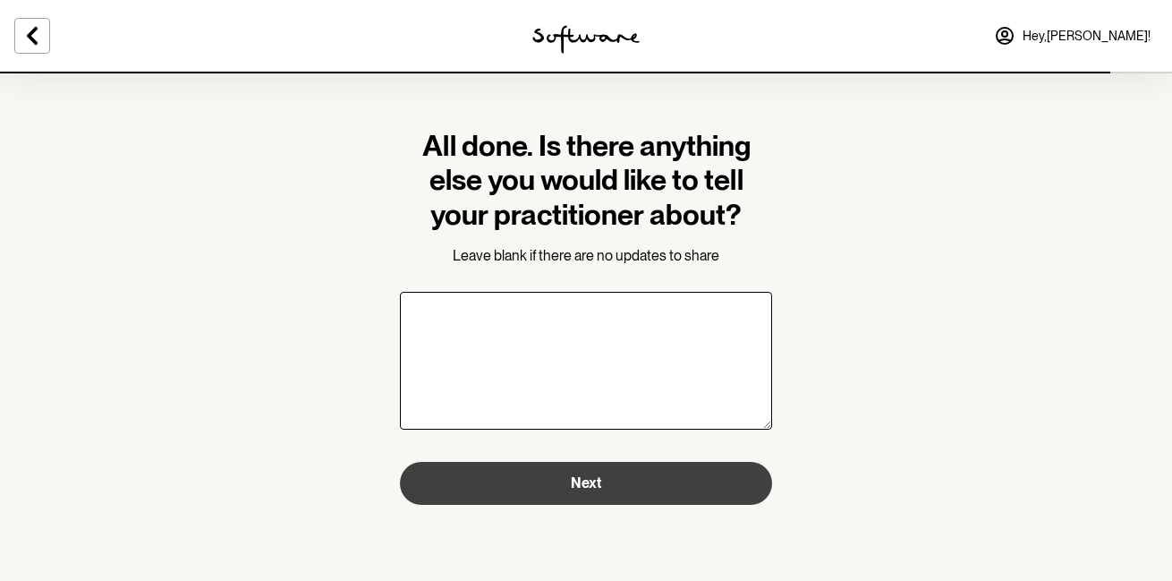
click at [577, 496] on button "Next" at bounding box center [586, 483] width 372 height 43
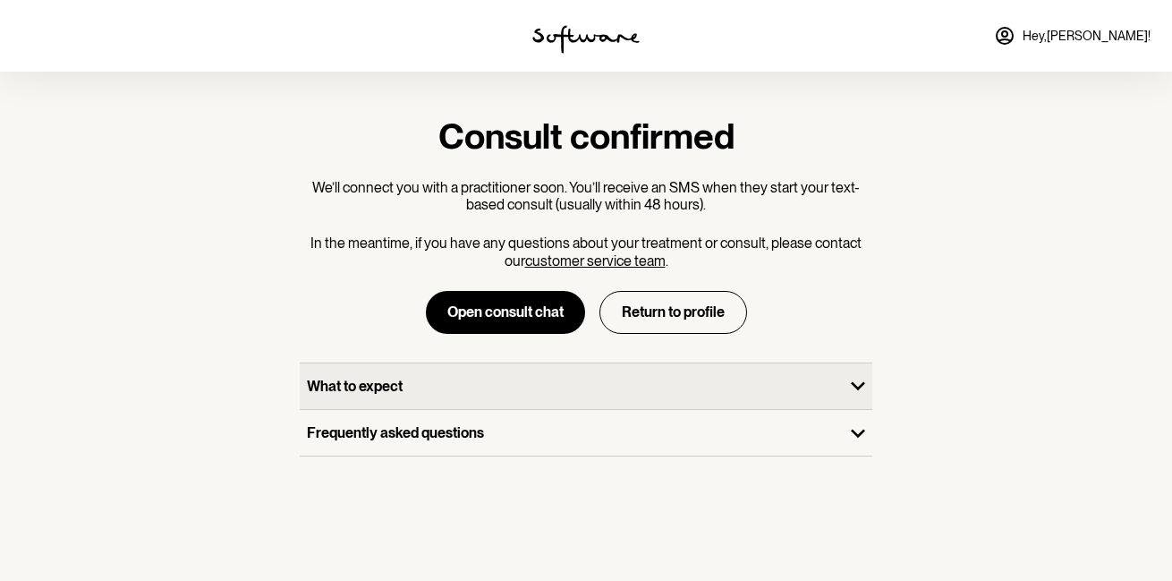
click at [548, 386] on p "What to expect" at bounding box center [572, 385] width 530 height 17
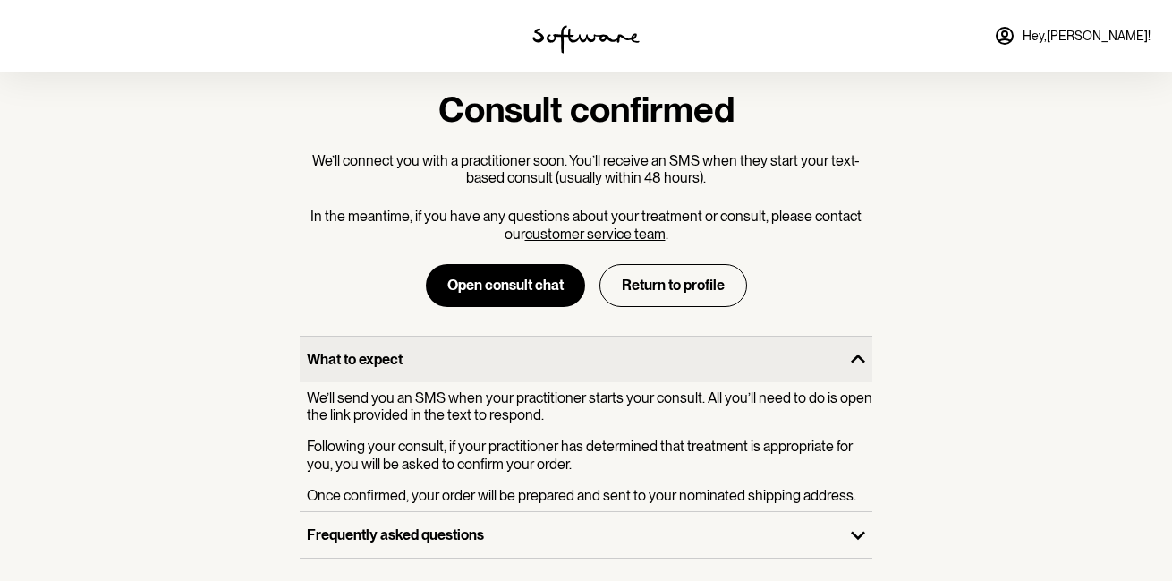
scroll to position [45, 0]
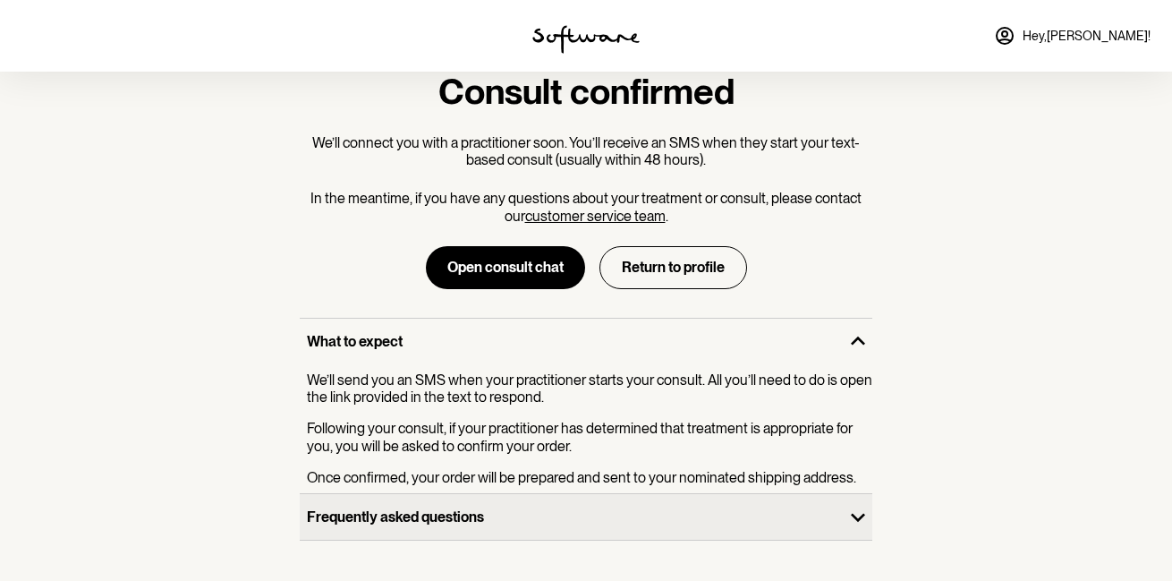
click at [539, 531] on div "Frequently asked questions" at bounding box center [572, 517] width 544 height 46
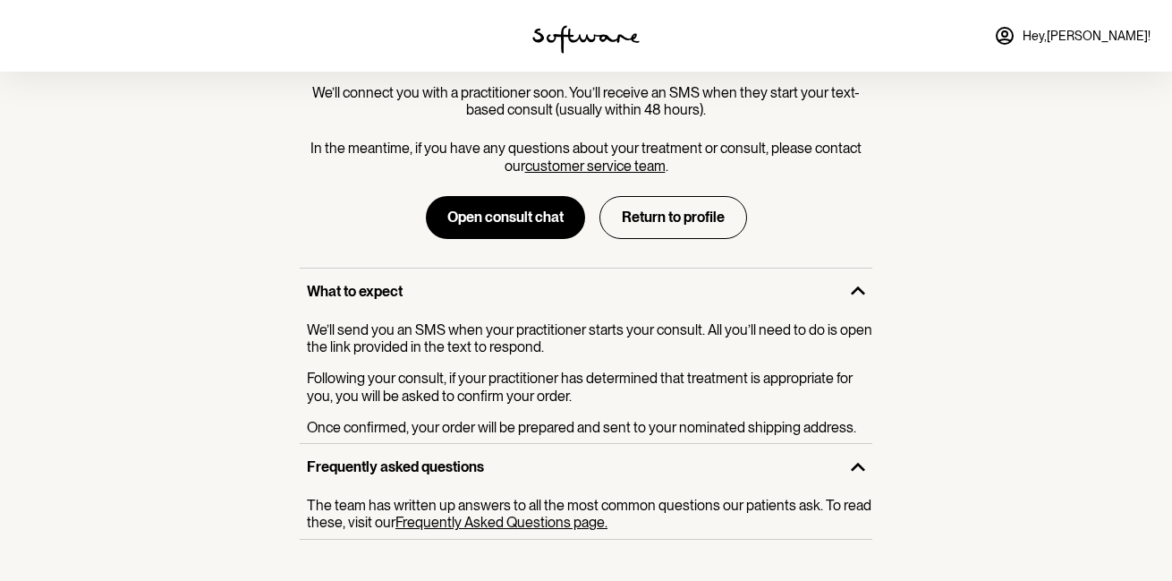
scroll to position [94, 0]
